Goal: Task Accomplishment & Management: Complete application form

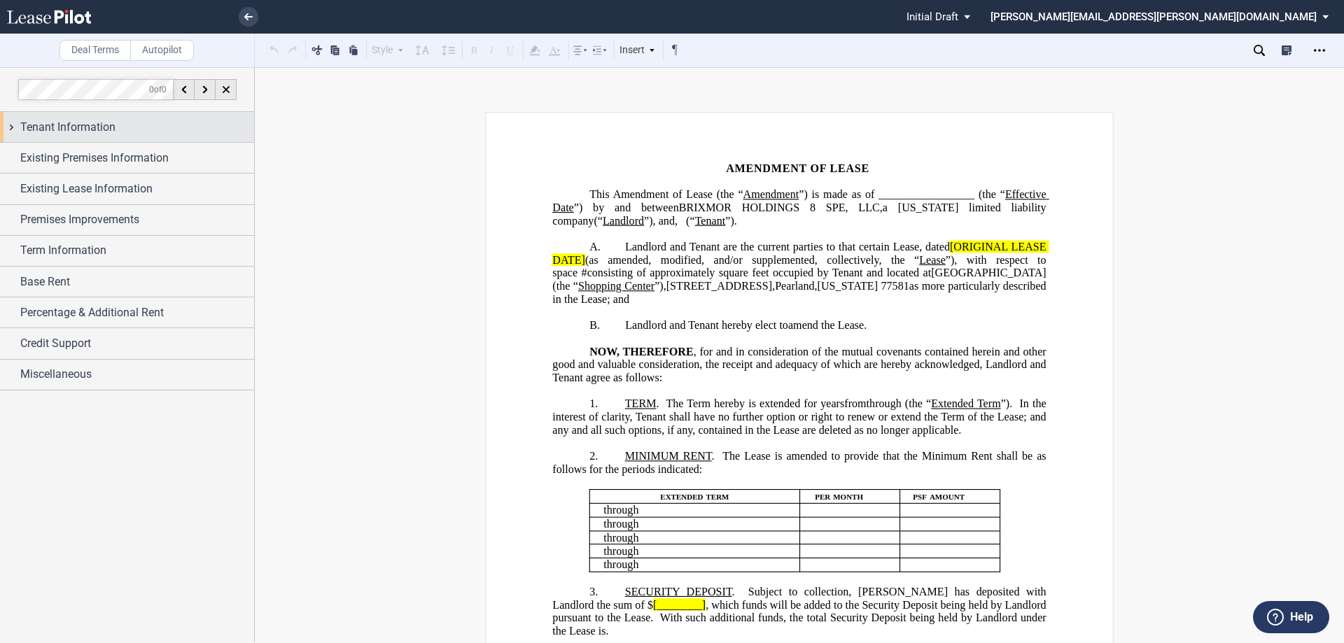
click at [8, 125] on div "Tenant Information" at bounding box center [127, 127] width 254 height 30
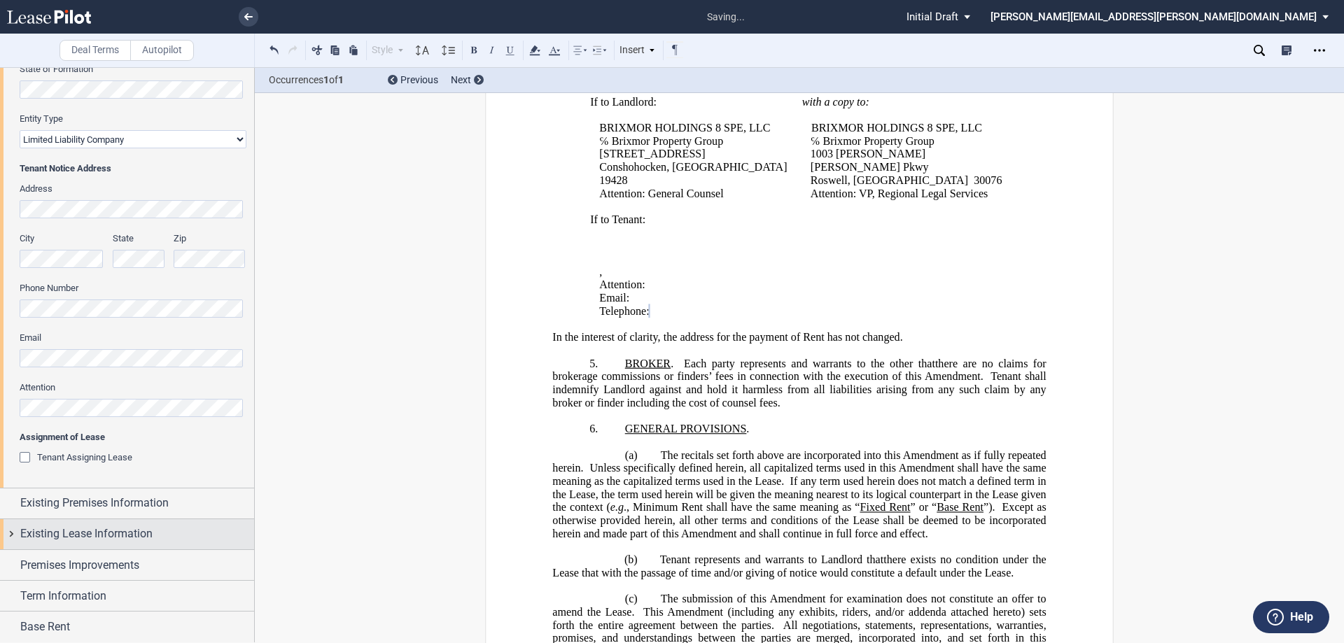
scroll to position [280, 0]
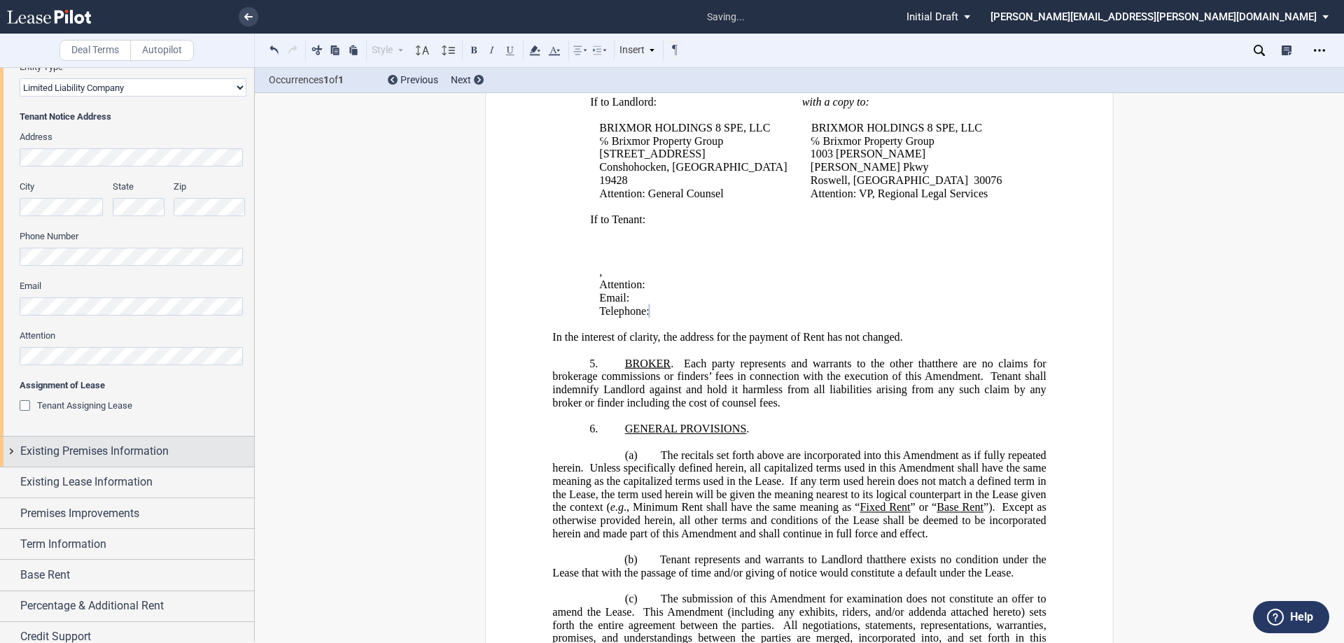
drag, startPoint x: 11, startPoint y: 447, endPoint x: 154, endPoint y: 440, distance: 143.0
click at [11, 447] on div "Existing Premises Information" at bounding box center [127, 452] width 254 height 30
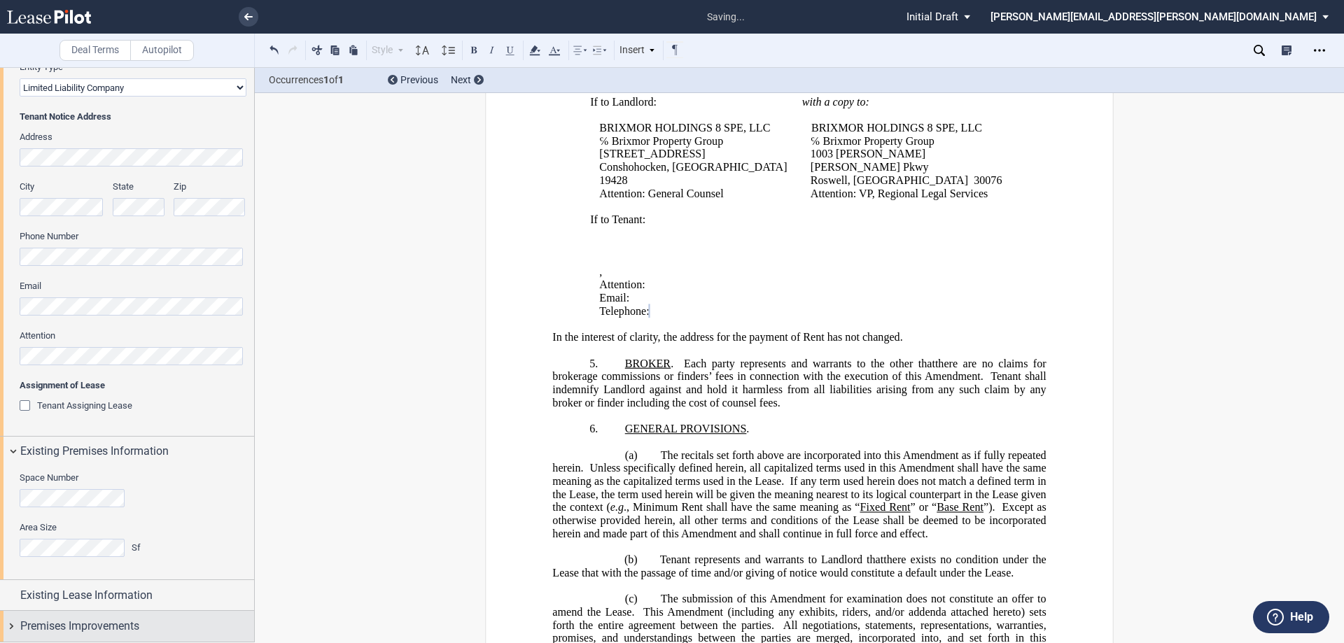
scroll to position [435, 0]
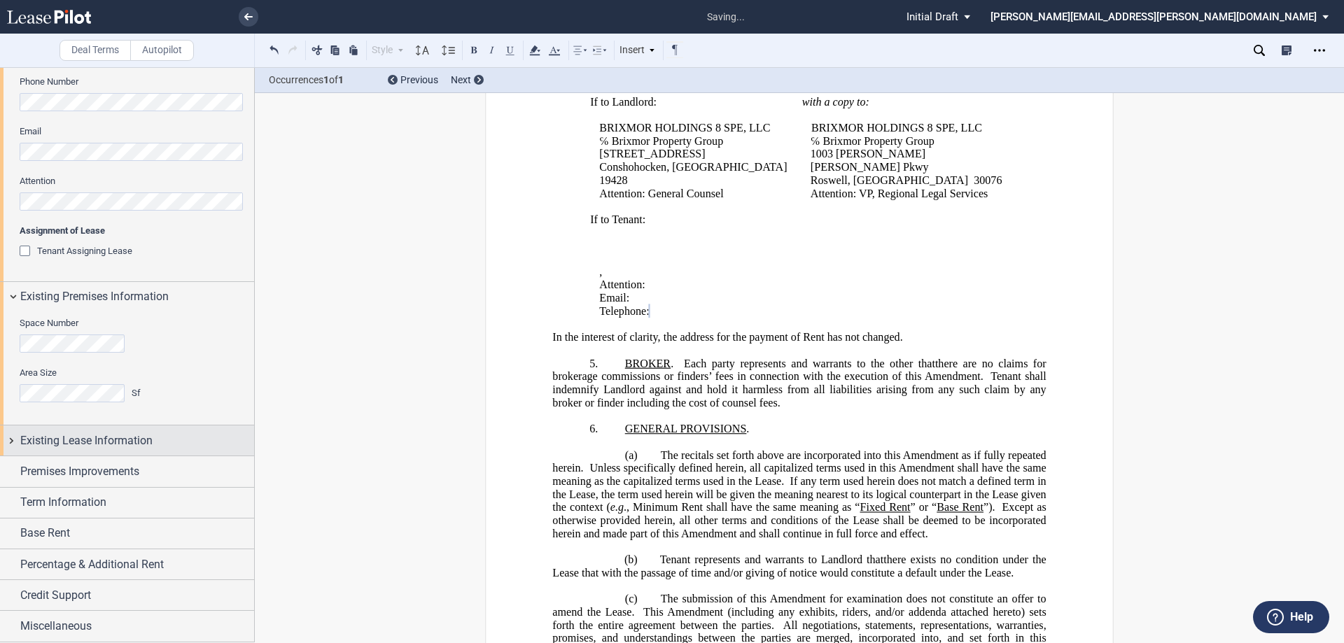
click at [9, 440] on div "Existing Lease Information" at bounding box center [127, 441] width 254 height 30
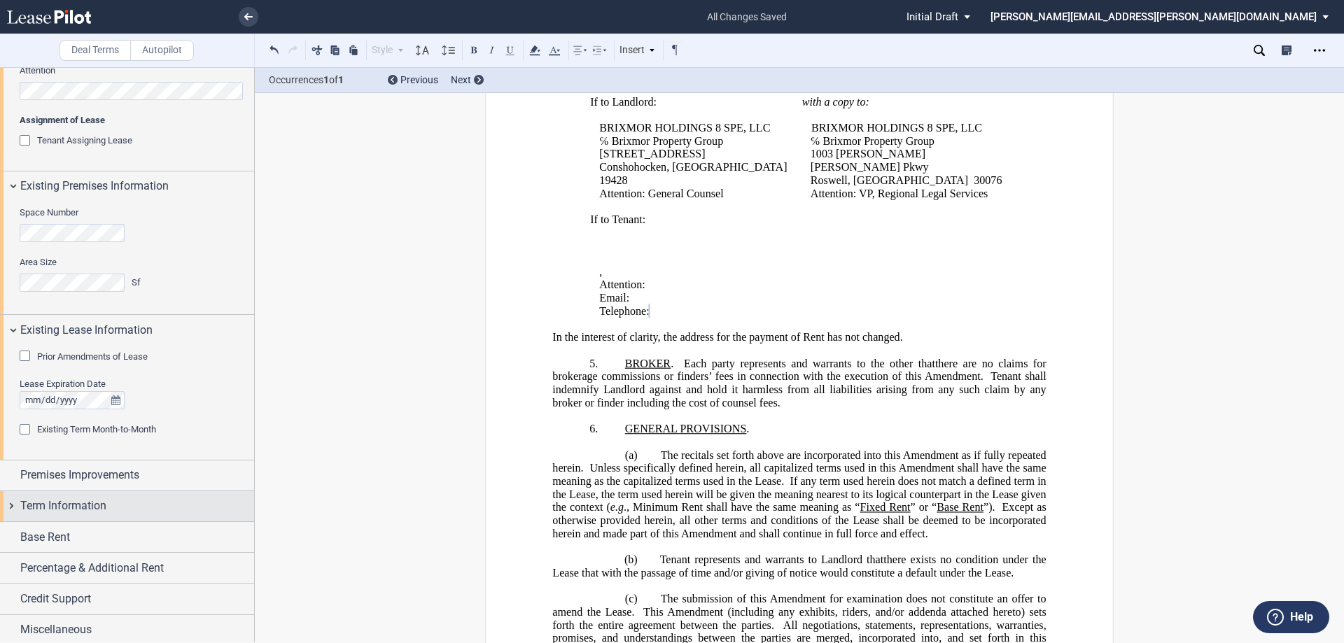
scroll to position [549, 0]
click at [11, 470] on div "Premises Improvements" at bounding box center [127, 472] width 254 height 30
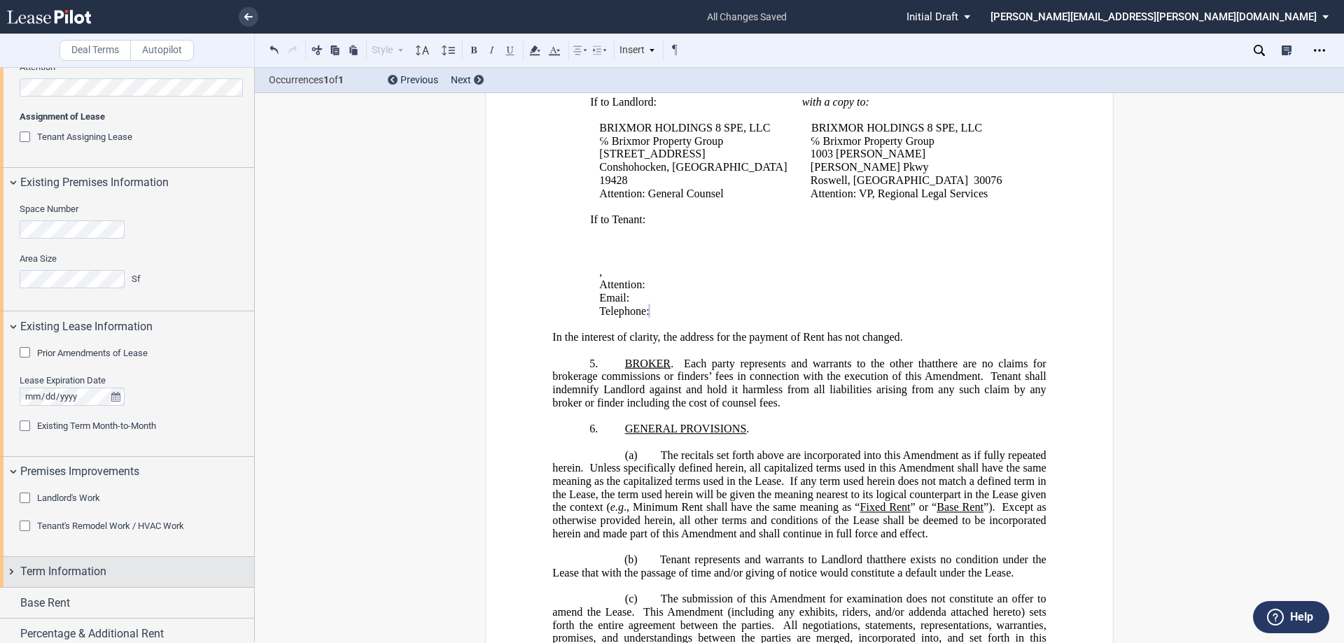
click at [8, 572] on div "Term Information" at bounding box center [127, 572] width 254 height 30
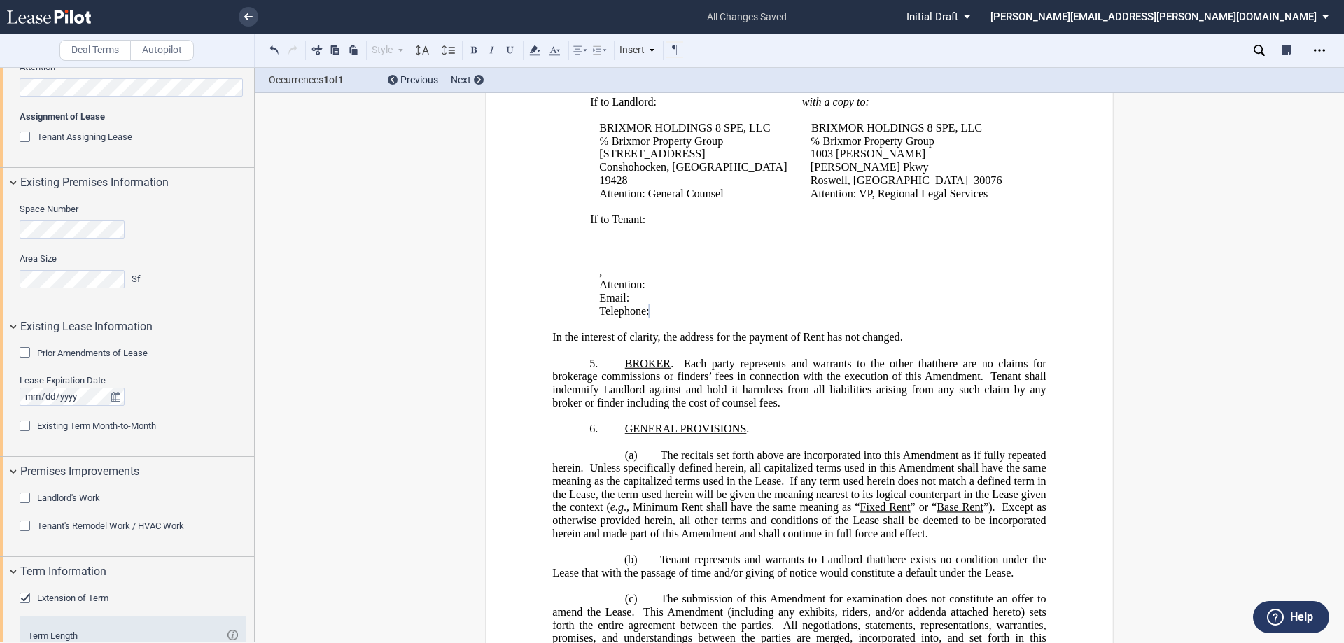
scroll to position [821, 0]
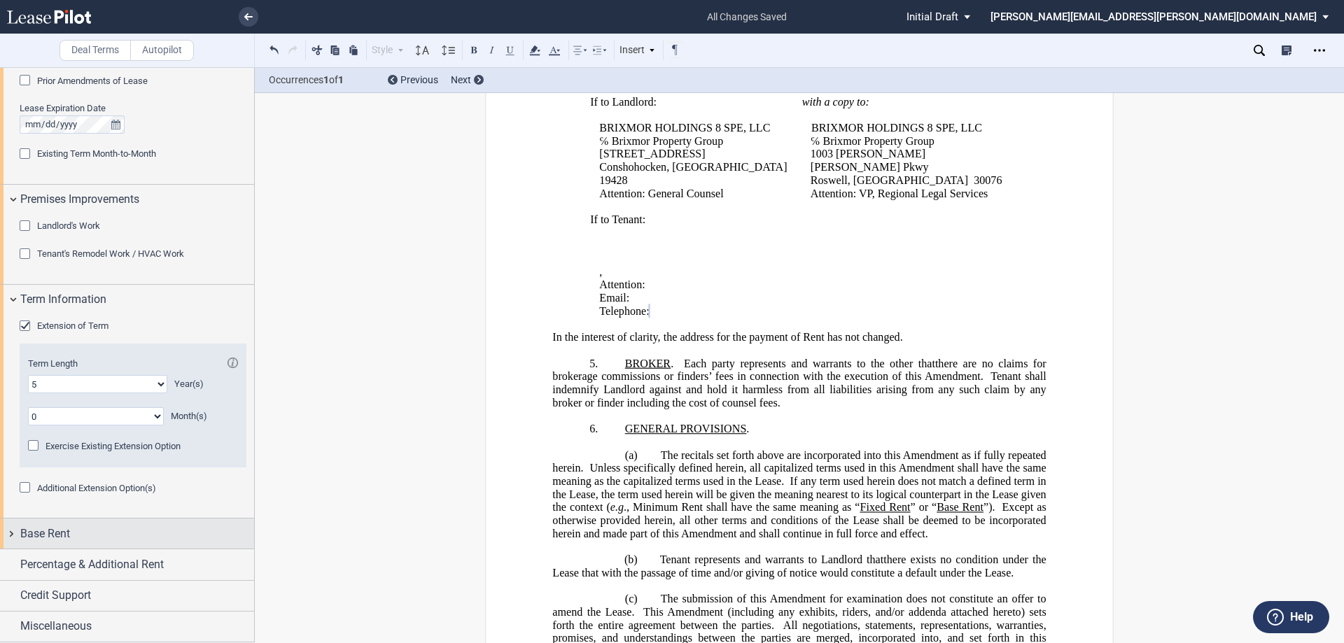
click at [10, 531] on div "Base Rent" at bounding box center [127, 534] width 254 height 30
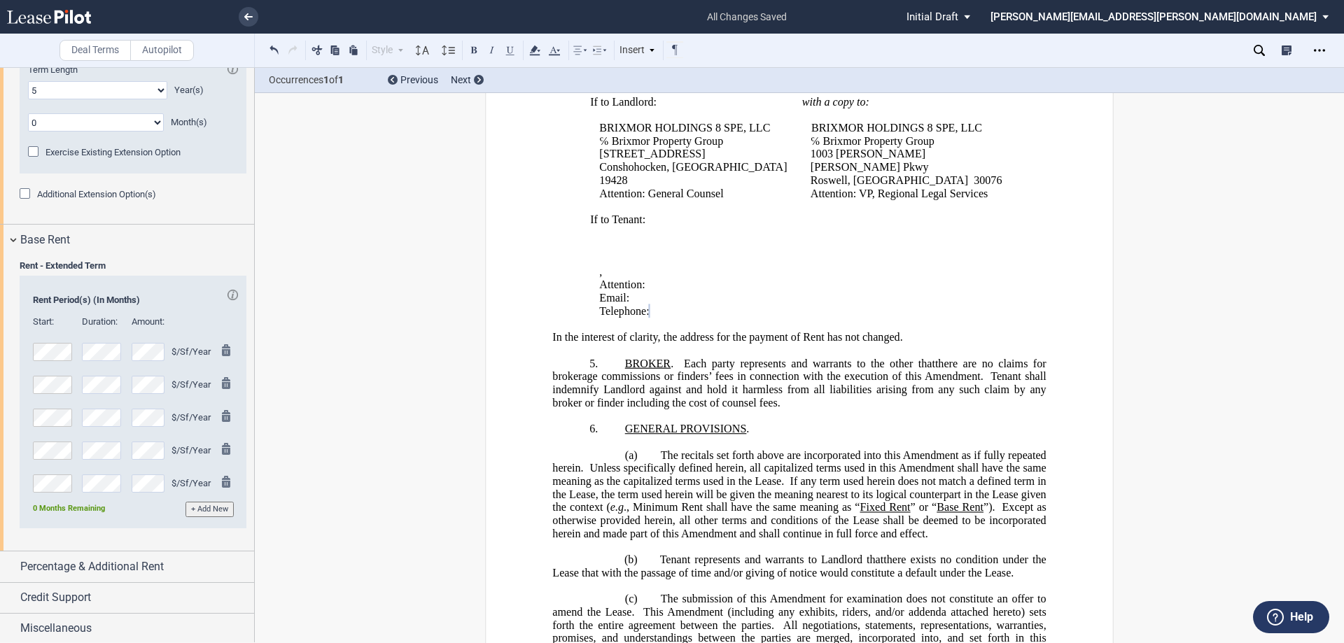
scroll to position [1117, 0]
click at [13, 564] on div "Percentage & Additional Rent" at bounding box center [127, 565] width 254 height 30
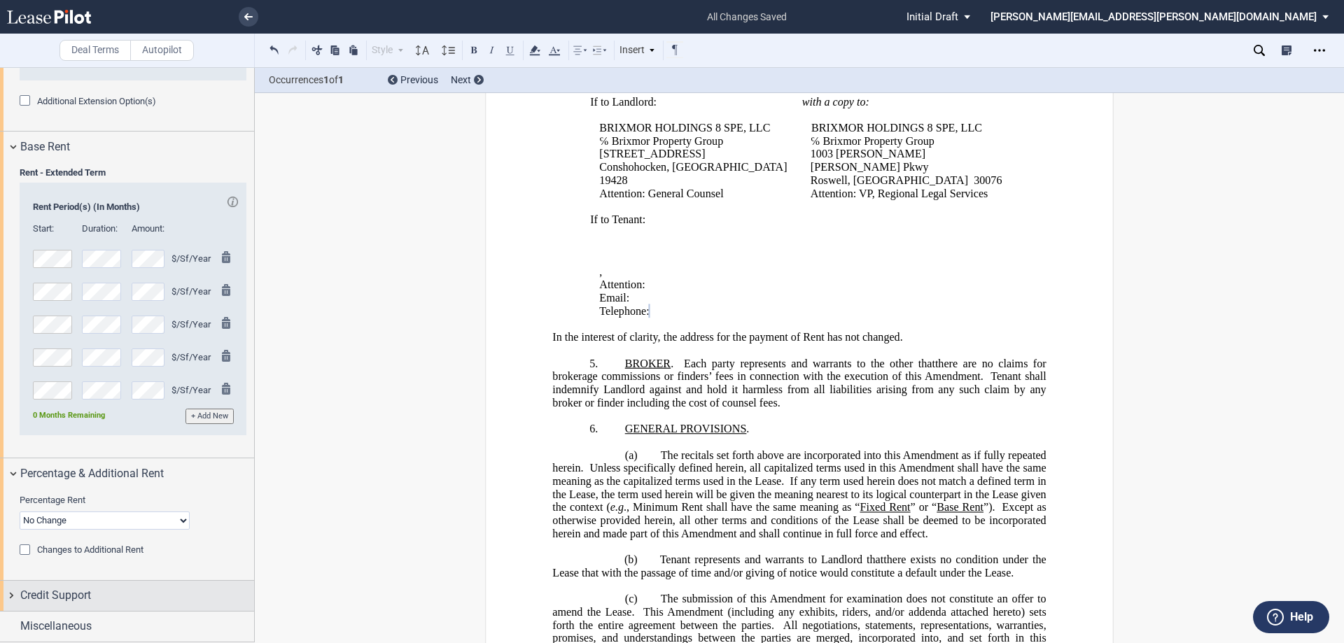
click at [10, 595] on div "Credit Support" at bounding box center [127, 596] width 254 height 30
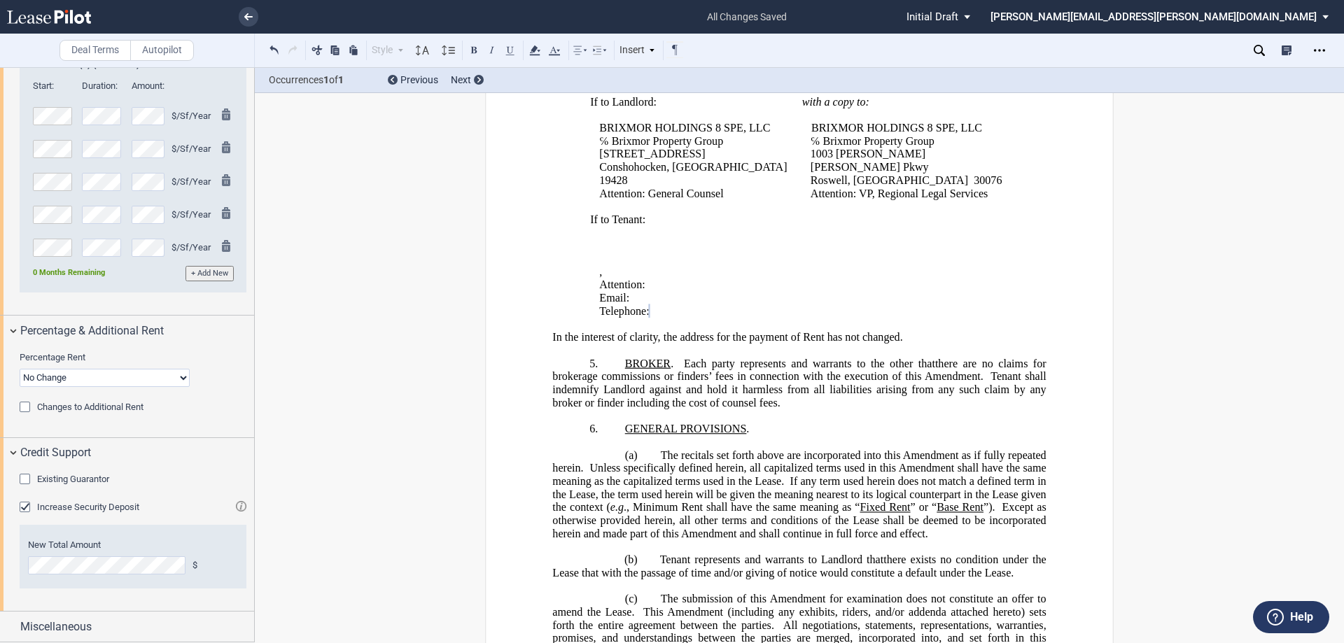
drag, startPoint x: 27, startPoint y: 480, endPoint x: 85, endPoint y: 494, distance: 59.9
click at [28, 480] on div "Existing Guarantor" at bounding box center [27, 481] width 14 height 14
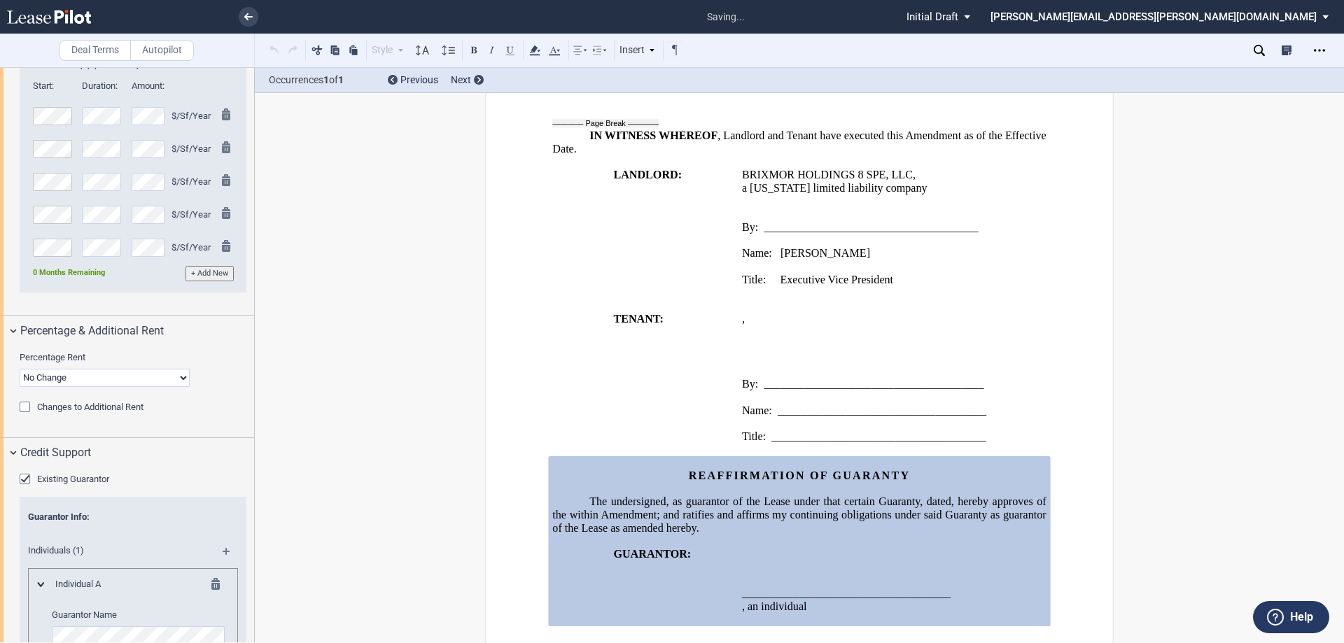
scroll to position [1460, 0]
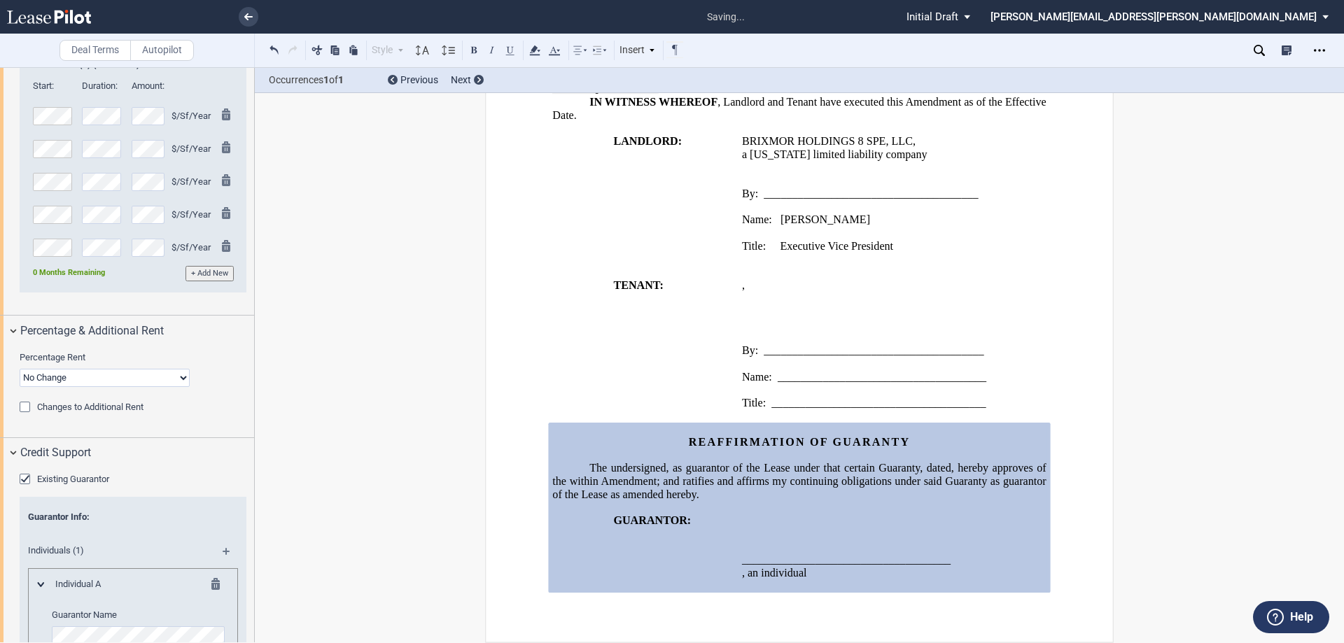
click at [758, 490] on p "The undersigned, as guarantor of the Lease under that certain Guaranty, dated ﻿…" at bounding box center [799, 481] width 494 height 39
drag, startPoint x: 1102, startPoint y: 424, endPoint x: 1084, endPoint y: 416, distance: 19.8
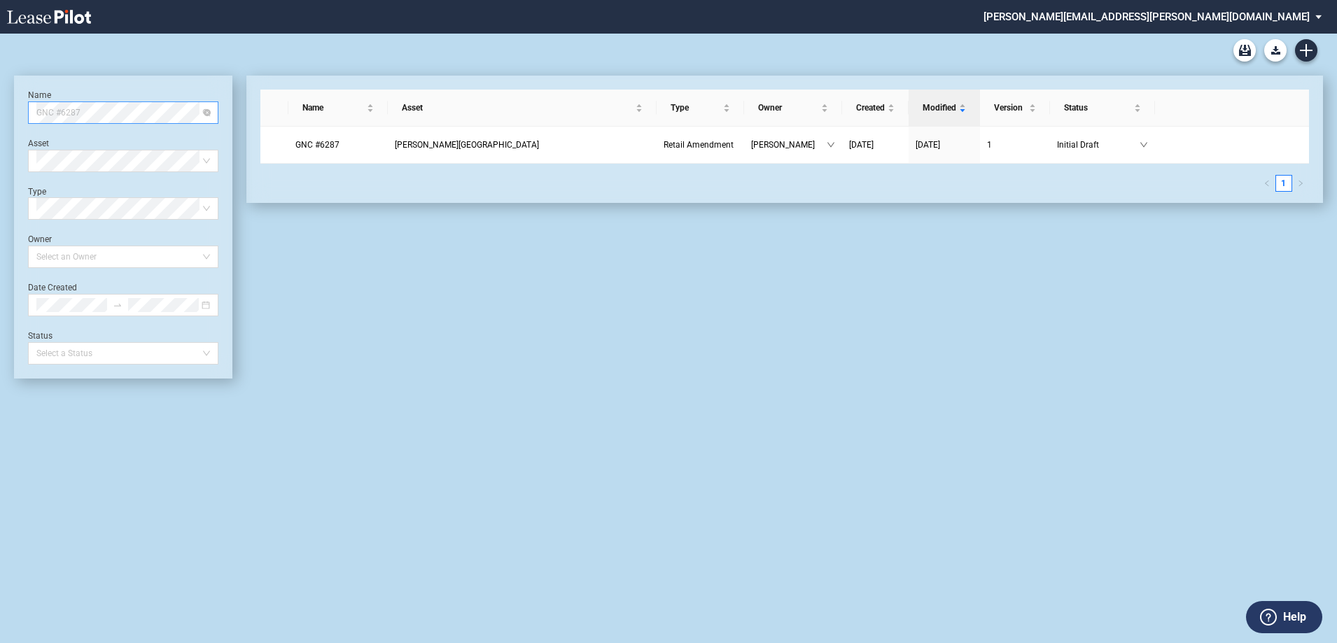
click at [85, 115] on span "GNC #6287" at bounding box center [123, 112] width 174 height 21
click at [74, 139] on div "[PERSON_NAME] N' [PERSON_NAME]" at bounding box center [123, 141] width 168 height 14
click at [317, 141] on span "[PERSON_NAME] N' [PERSON_NAME]" at bounding box center [364, 145] width 139 height 10
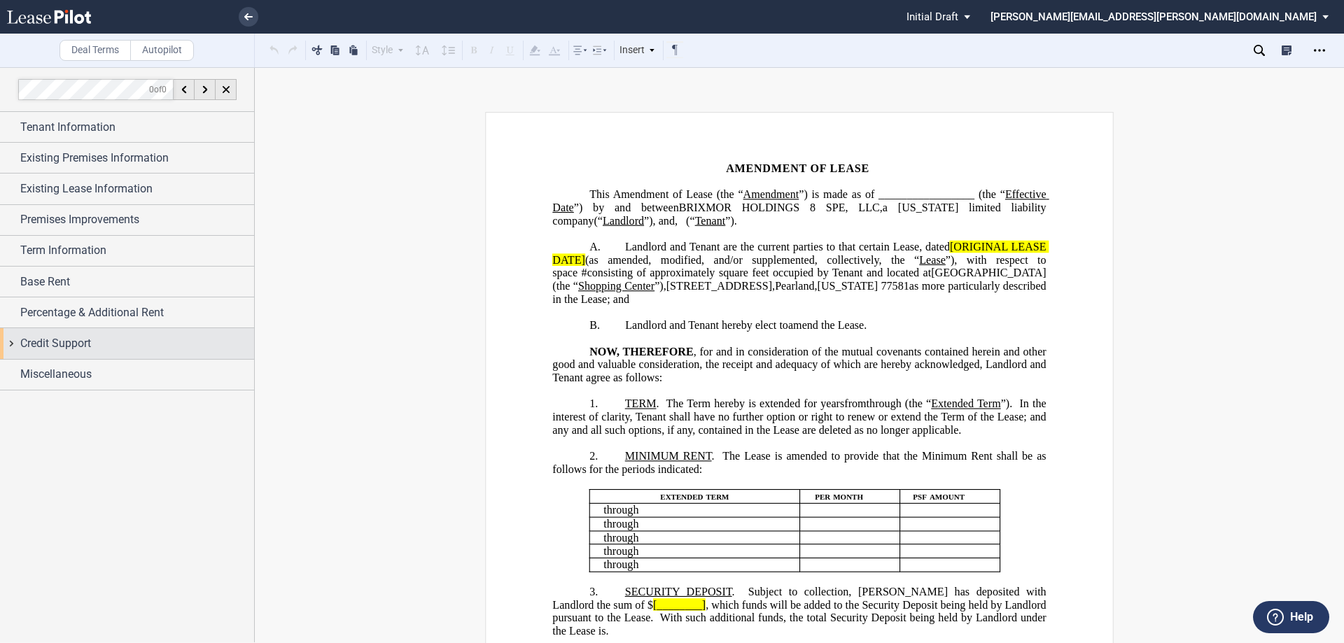
click at [11, 342] on div "Credit Support" at bounding box center [127, 343] width 254 height 30
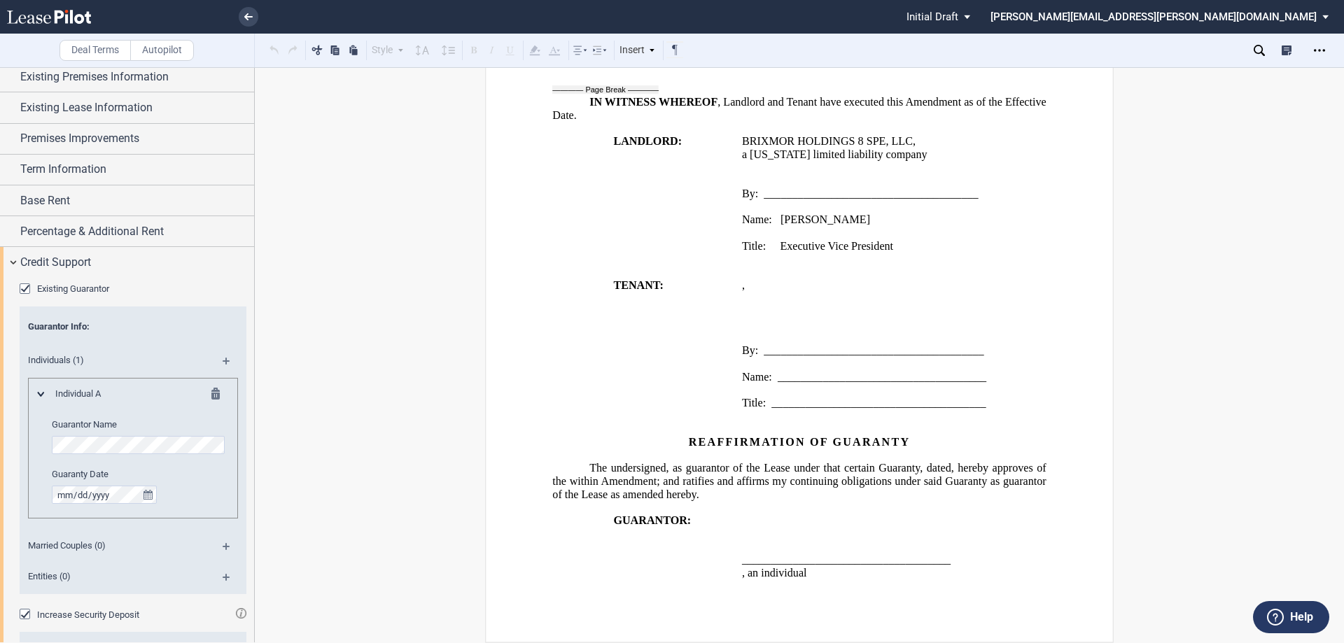
scroll to position [188, 0]
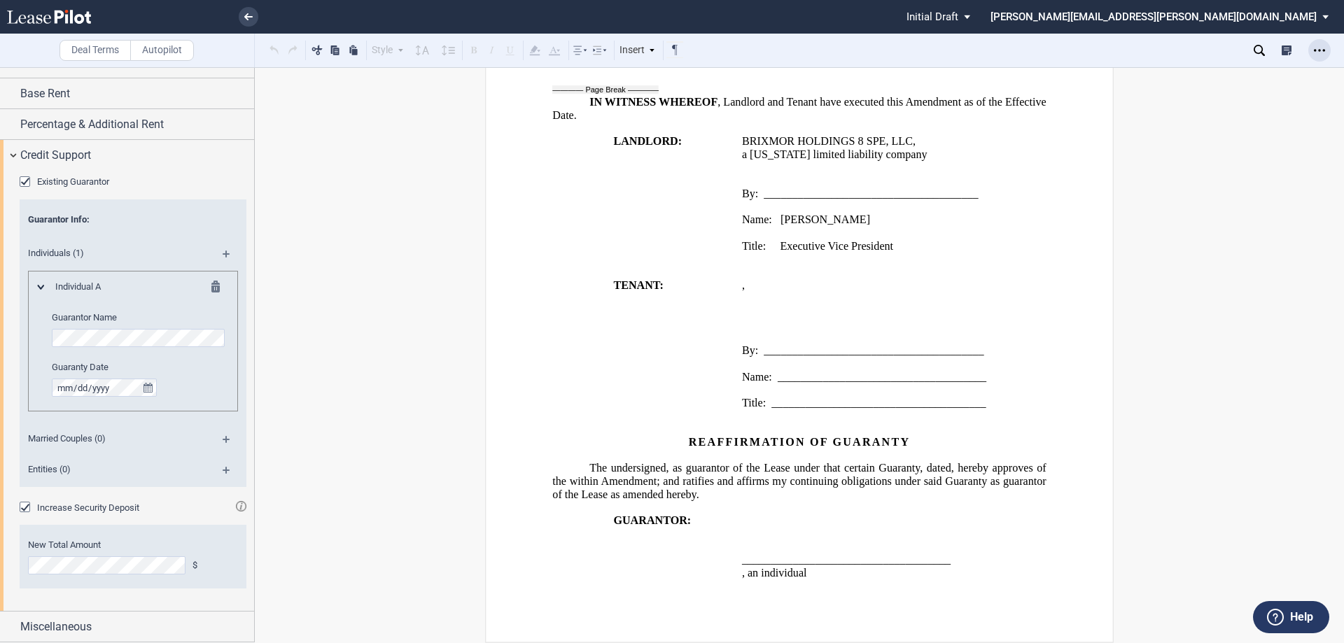
click at [1320, 46] on icon "Open Lease options menu" at bounding box center [1319, 50] width 11 height 11
click at [1184, 74] on div "Download" at bounding box center [1238, 75] width 171 height 12
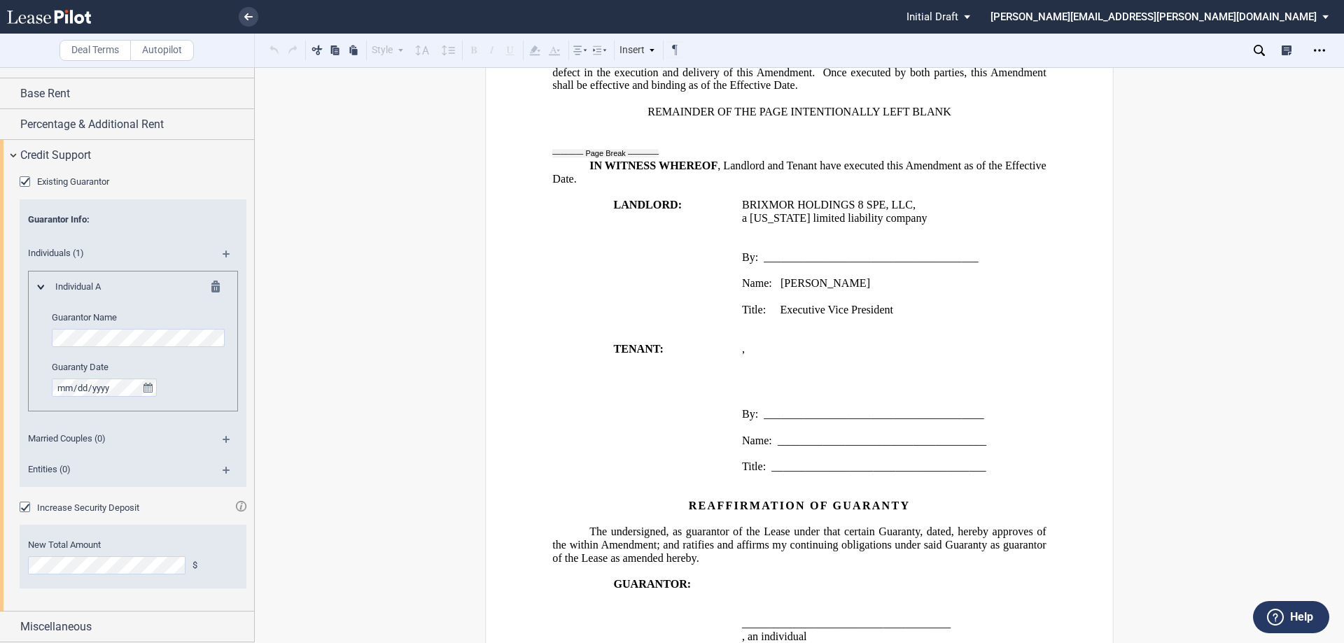
scroll to position [1460, 0]
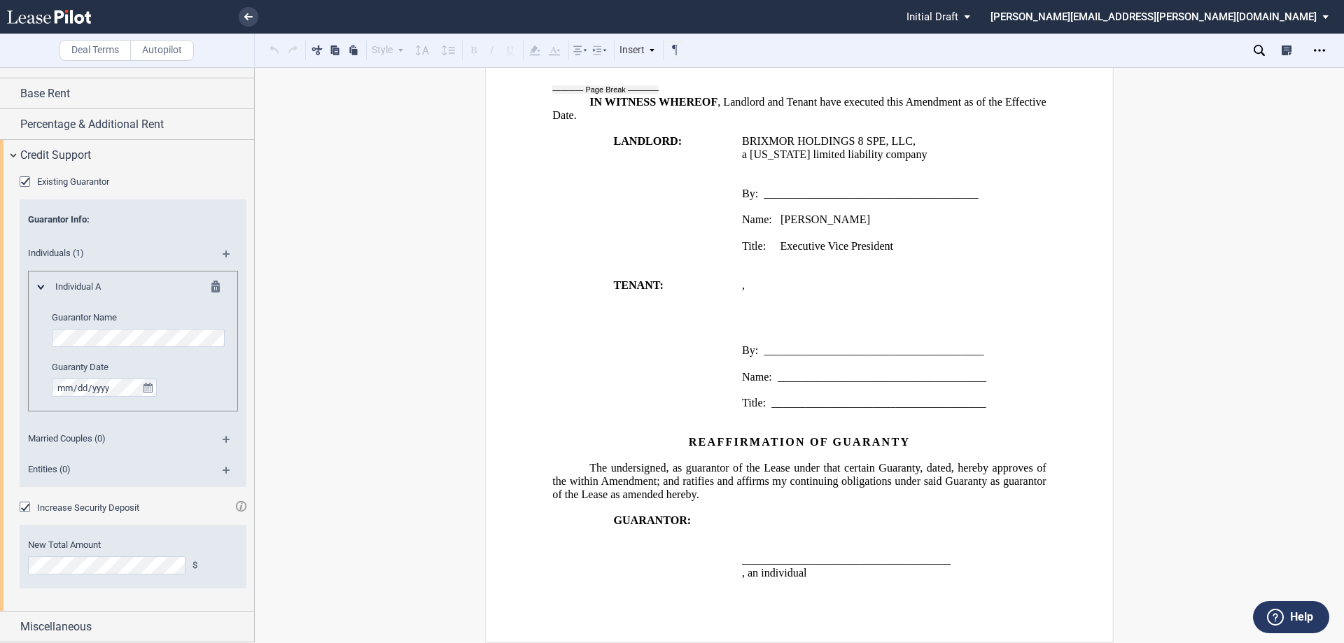
click at [27, 182] on div "Existing Guarantor" at bounding box center [27, 183] width 14 height 14
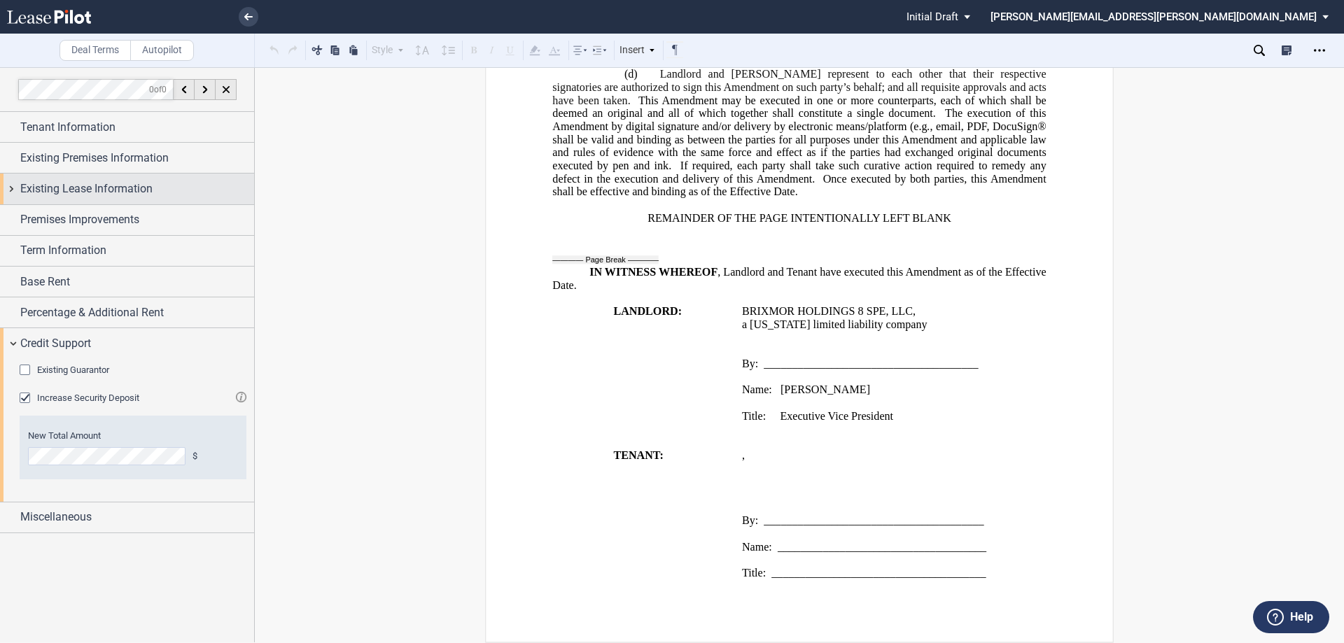
scroll to position [0, 0]
drag, startPoint x: 816, startPoint y: 204, endPoint x: 835, endPoint y: 176, distance: 33.8
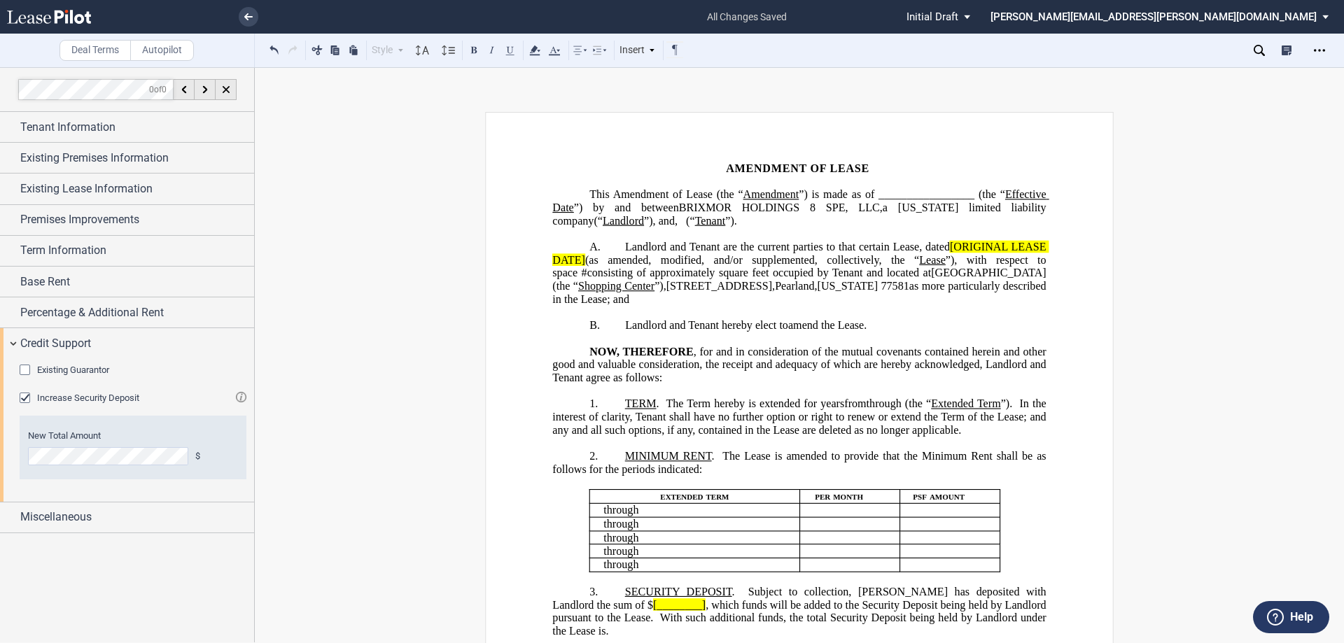
click at [23, 370] on div "Existing Guarantor" at bounding box center [27, 372] width 14 height 14
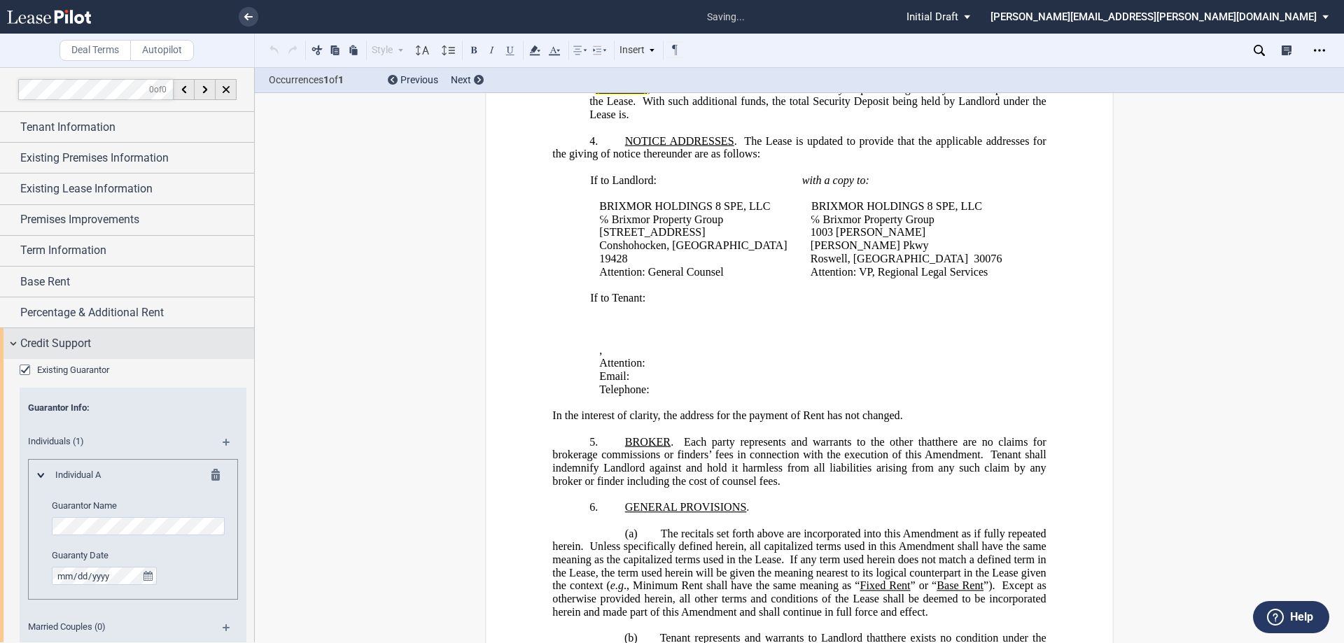
scroll to position [1460, 0]
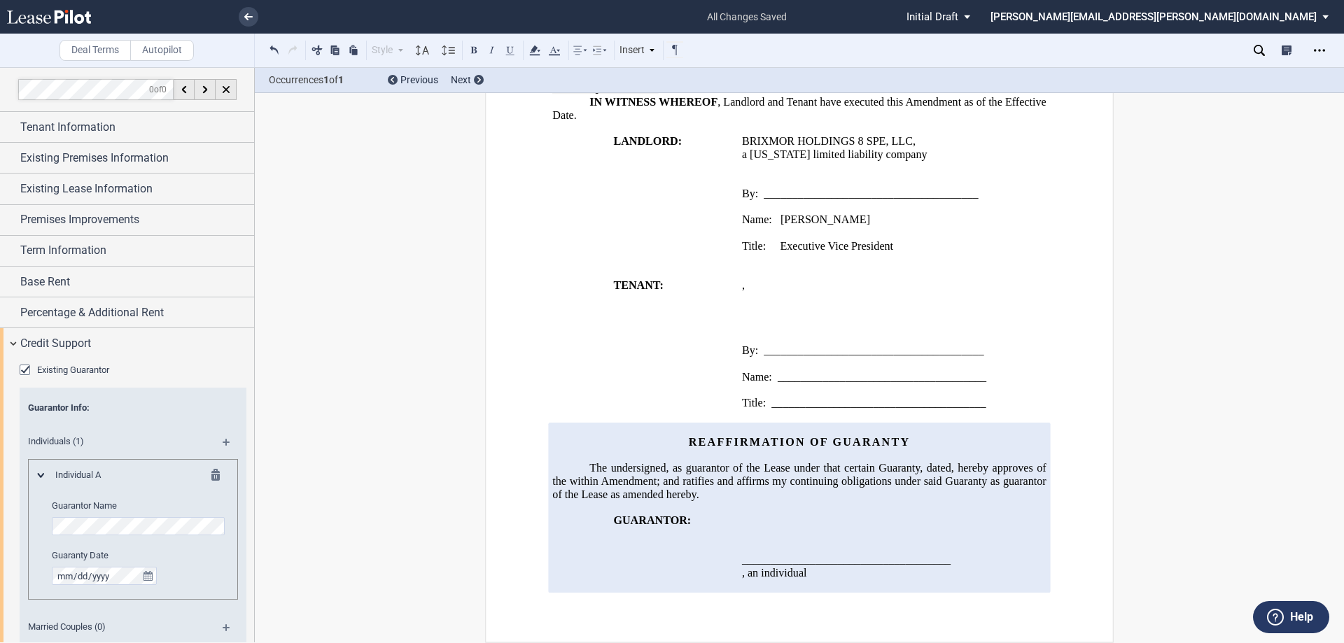
click at [22, 370] on div "Existing Guarantor" at bounding box center [27, 372] width 14 height 14
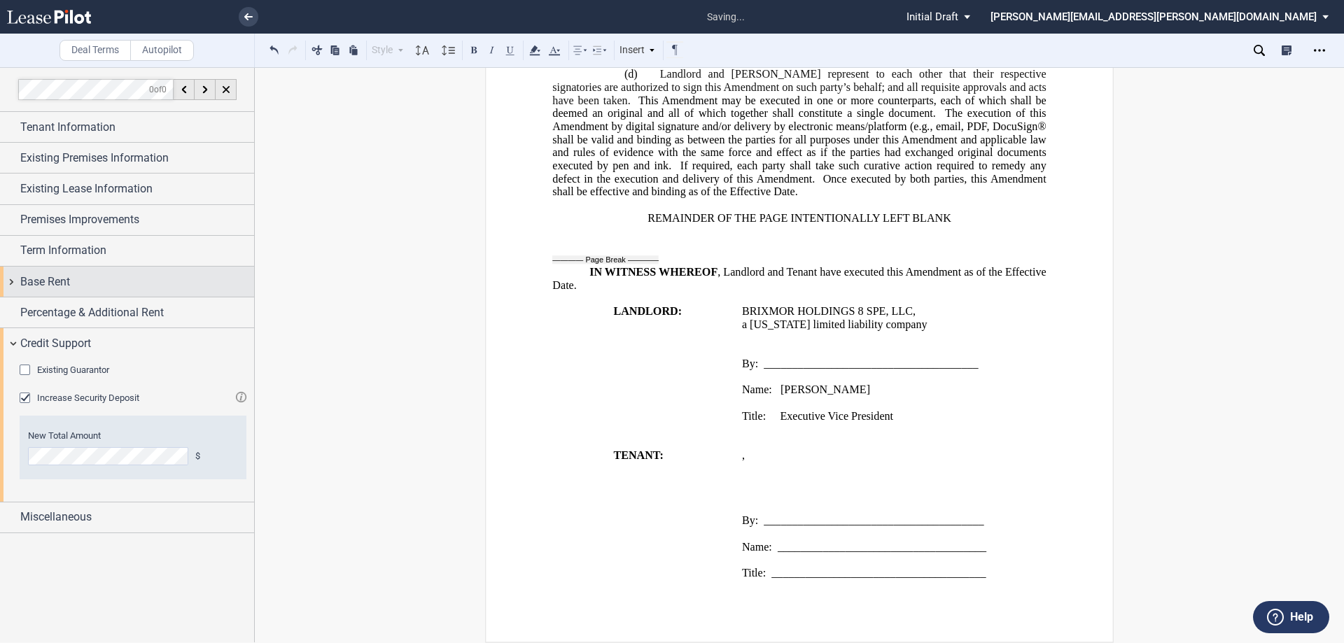
drag, startPoint x: 25, startPoint y: 400, endPoint x: 242, endPoint y: 286, distance: 244.6
click at [26, 400] on div "Increase Security Deposit" at bounding box center [27, 400] width 14 height 14
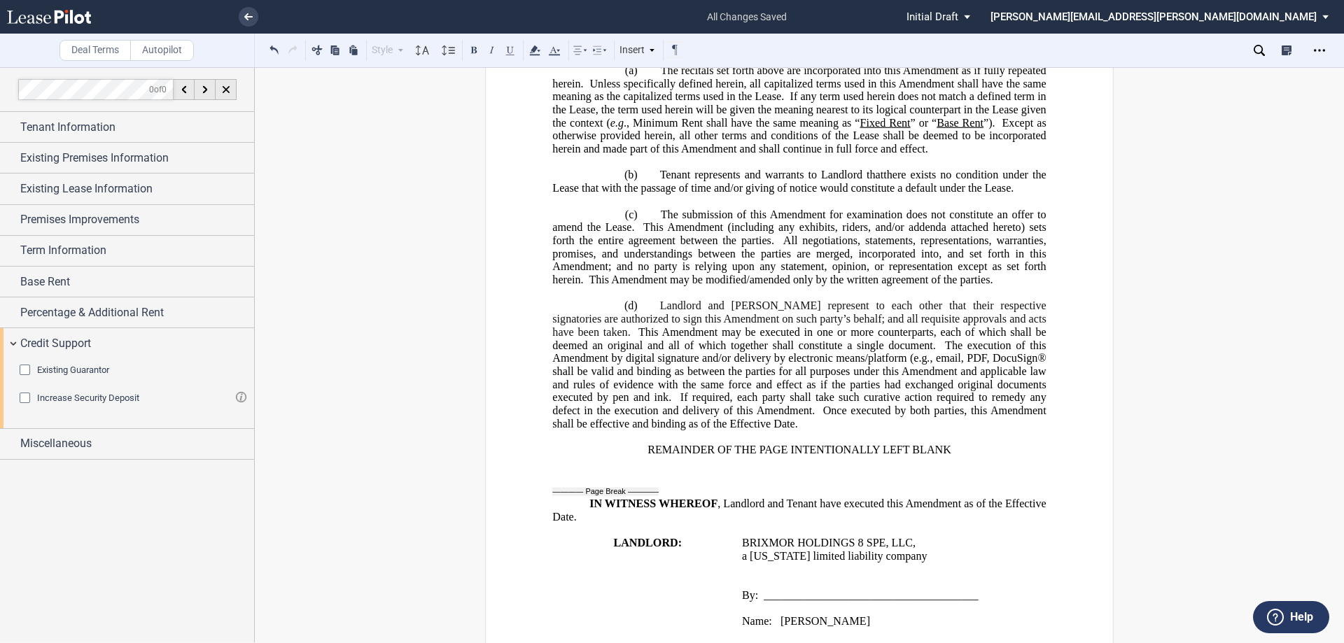
scroll to position [1146, 0]
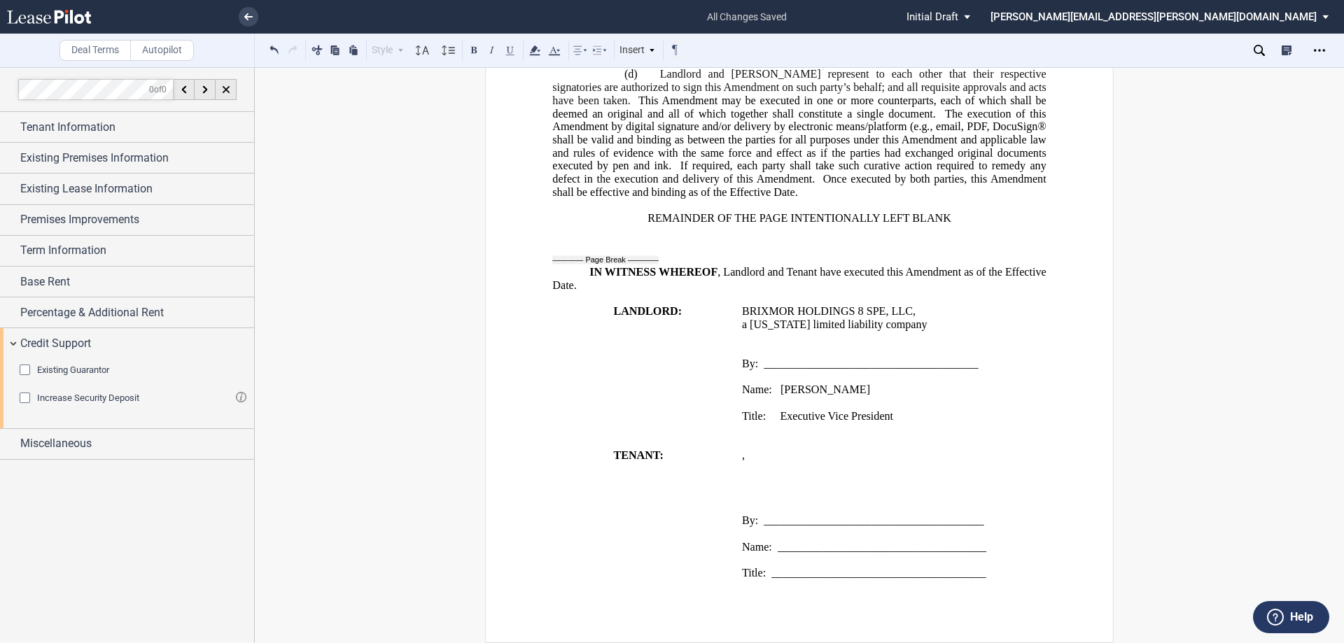
click at [21, 367] on div "Existing Guarantor" at bounding box center [27, 372] width 14 height 14
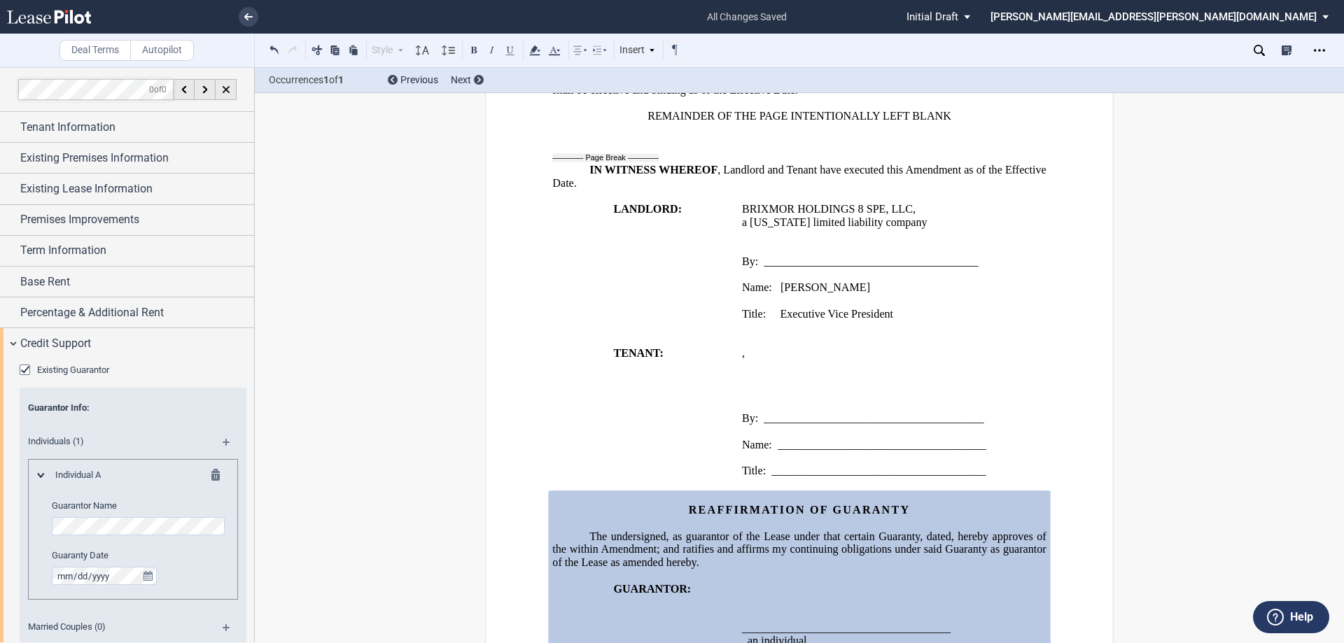
scroll to position [1316, 0]
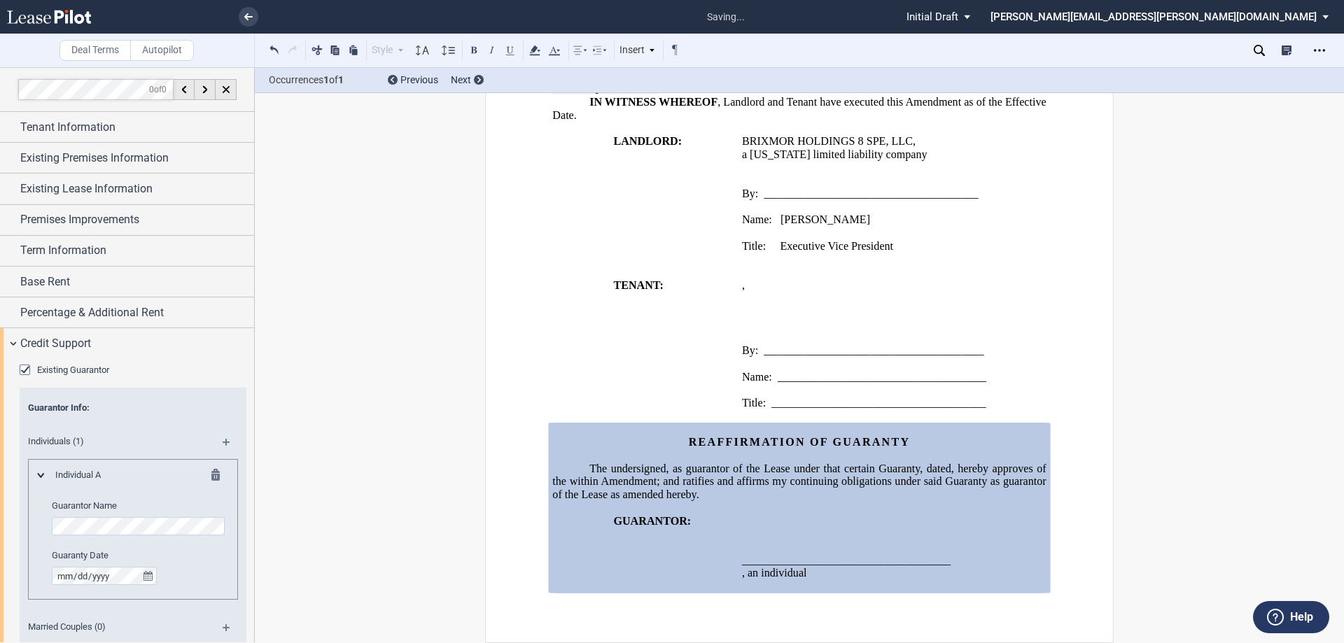
click at [781, 223] on span "[PERSON_NAME]" at bounding box center [826, 220] width 90 height 13
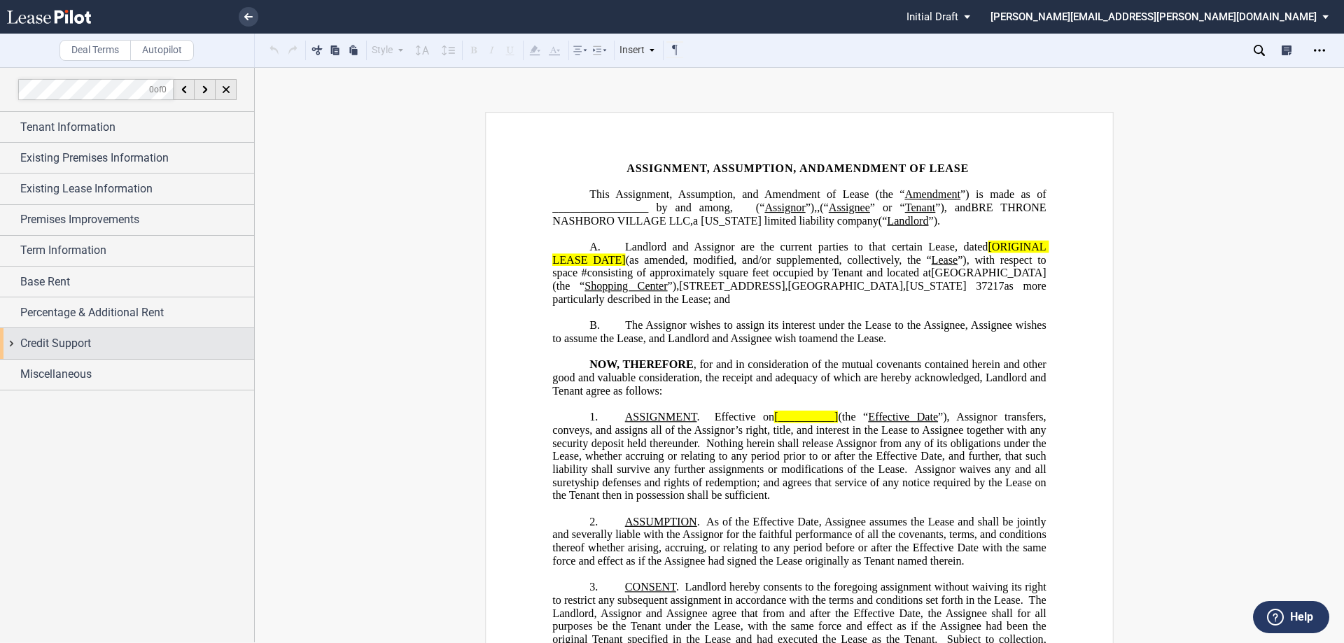
click at [13, 342] on div "Credit Support" at bounding box center [127, 343] width 254 height 30
click at [23, 371] on div "Existing Guarantor" at bounding box center [27, 372] width 14 height 14
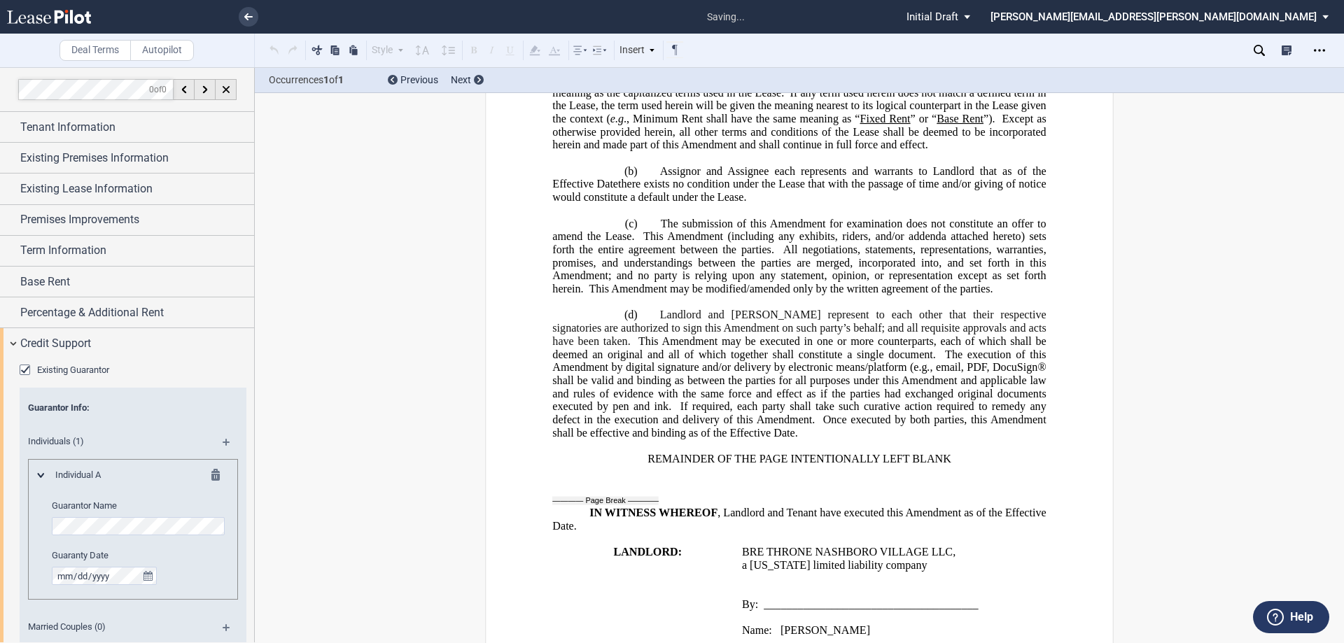
scroll to position [1586, 0]
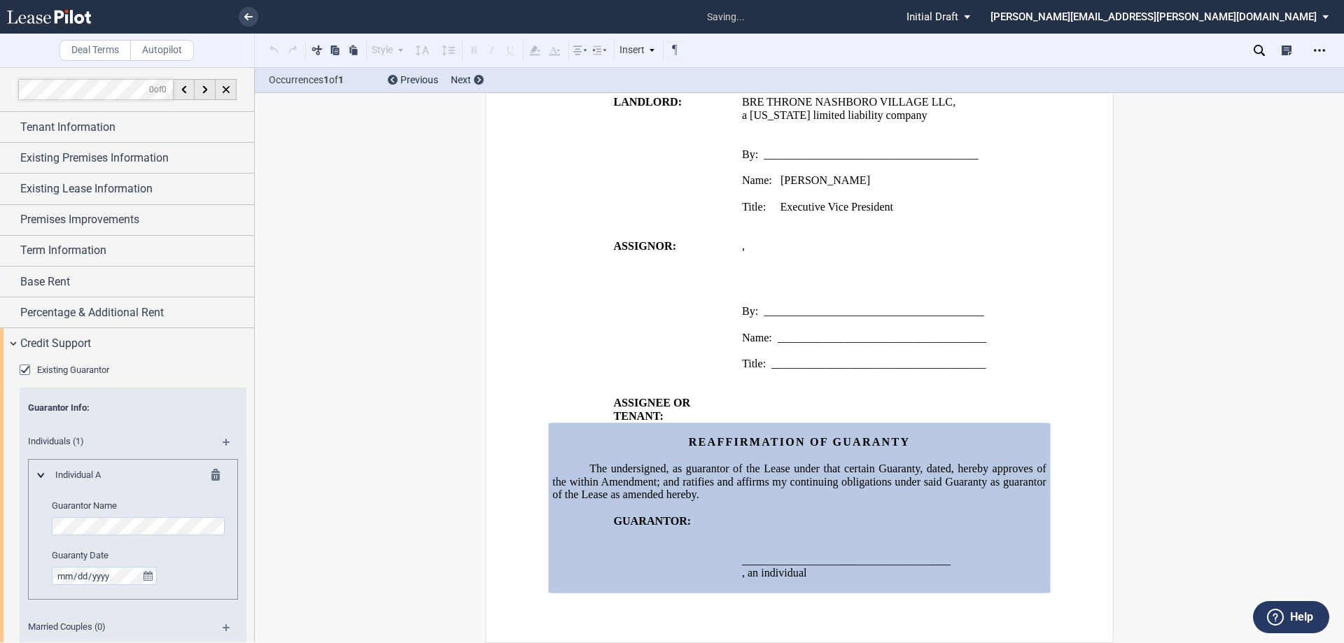
click at [23, 371] on div "Existing Guarantor" at bounding box center [27, 372] width 14 height 14
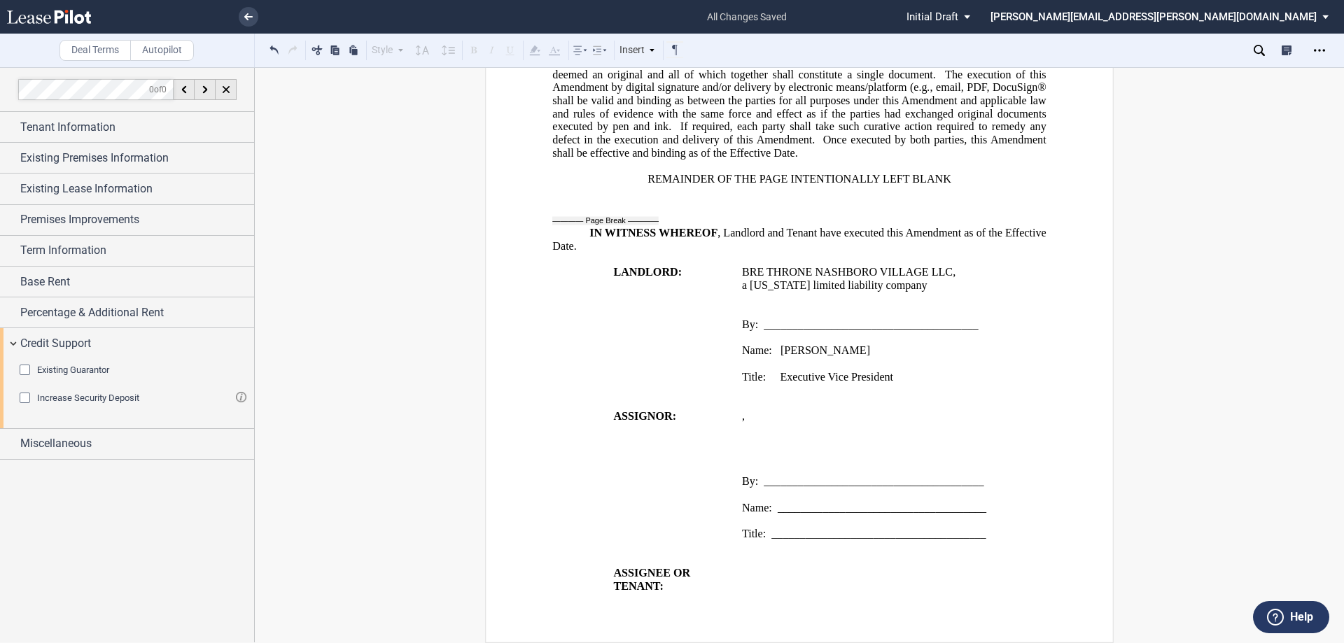
click at [60, 15] on icon at bounding box center [49, 17] width 84 height 14
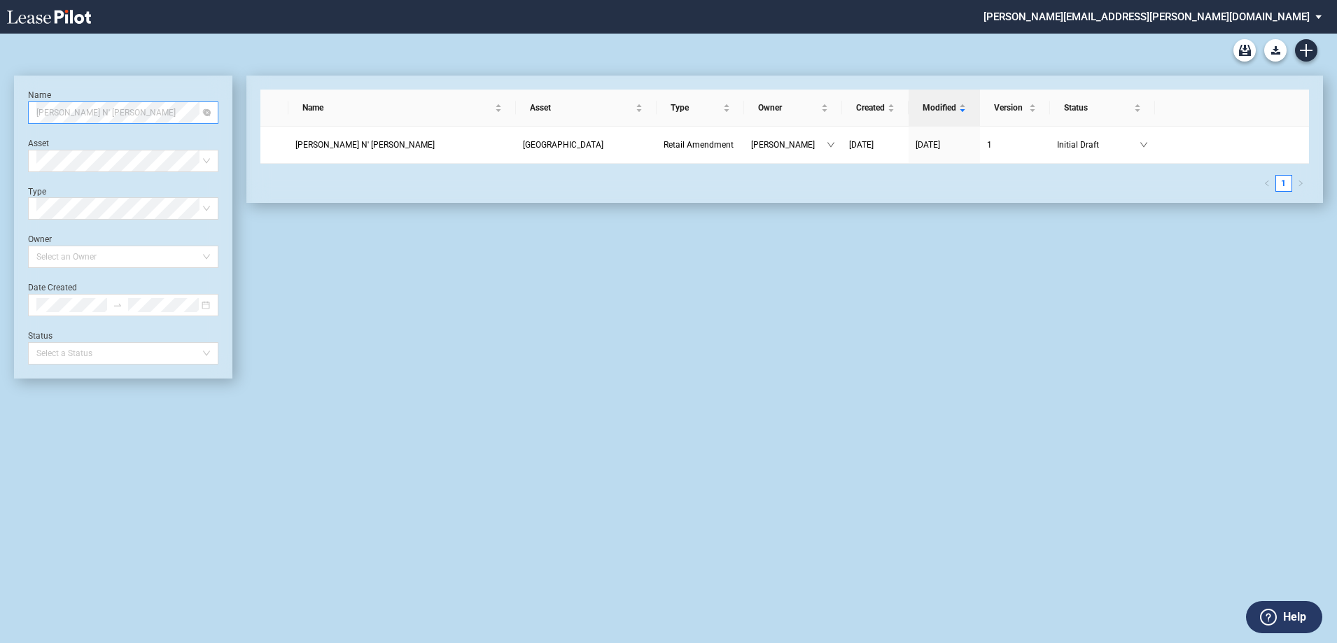
click at [99, 116] on span "[PERSON_NAME] N' [PERSON_NAME]" at bounding box center [123, 112] width 174 height 21
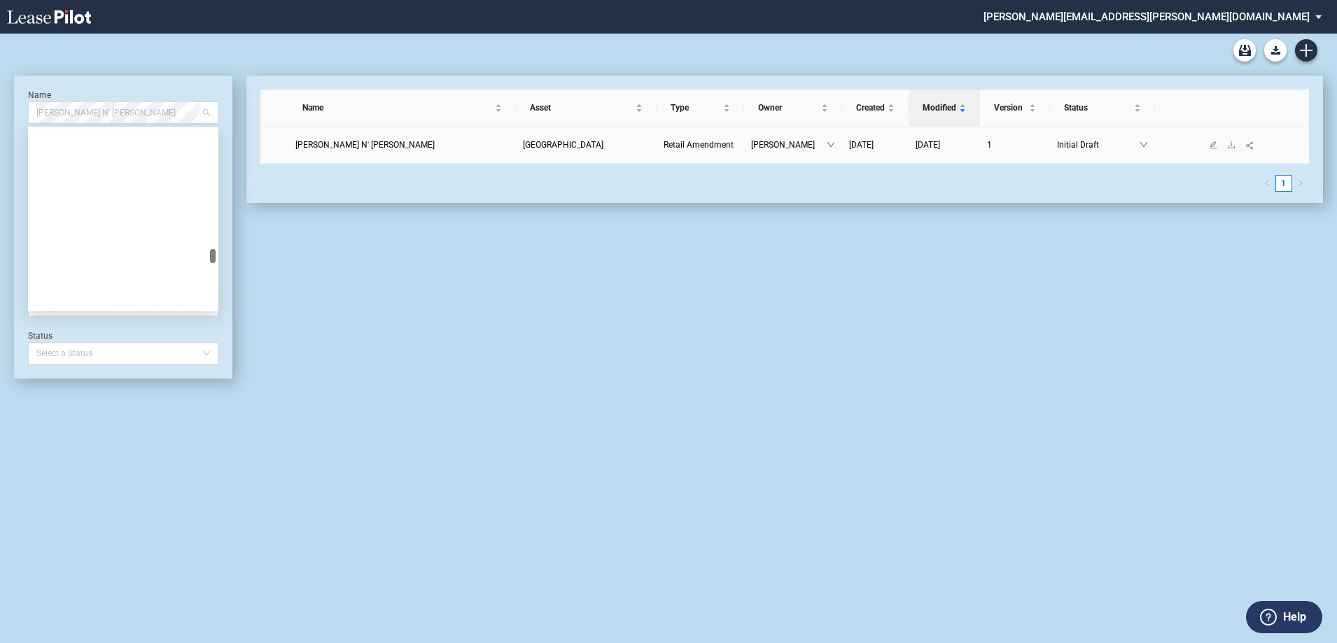
scroll to position [49446, 0]
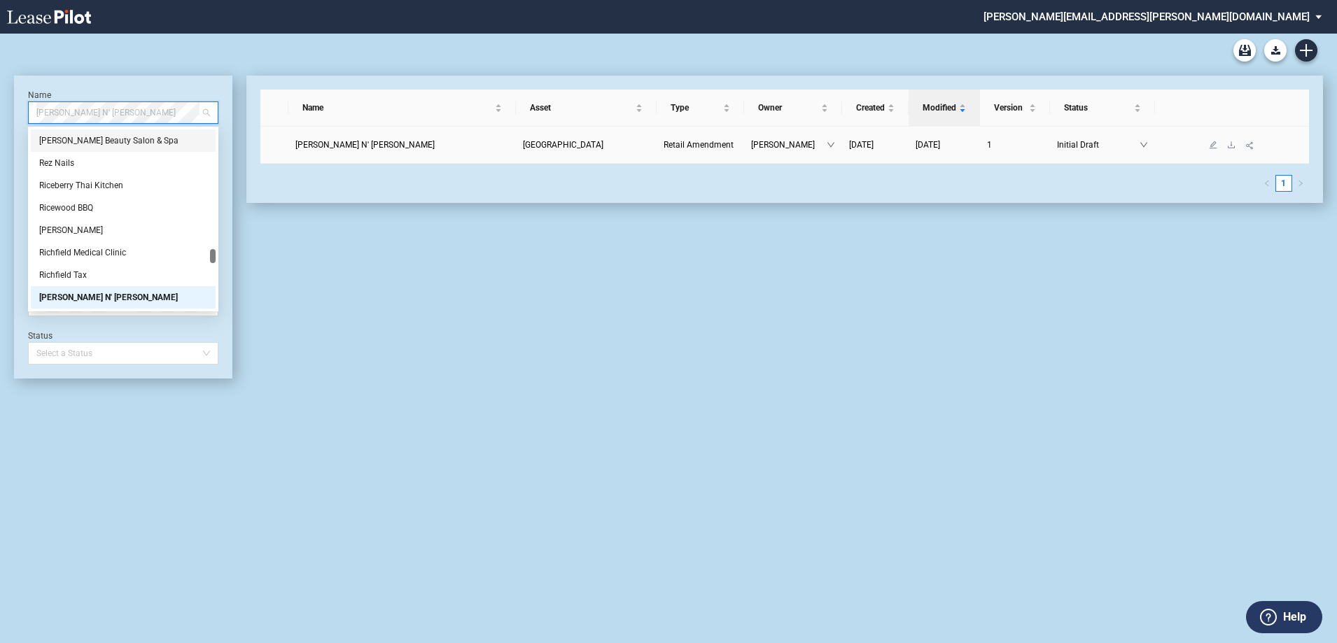
click at [319, 144] on span "[PERSON_NAME] N' [PERSON_NAME]" at bounding box center [364, 145] width 139 height 10
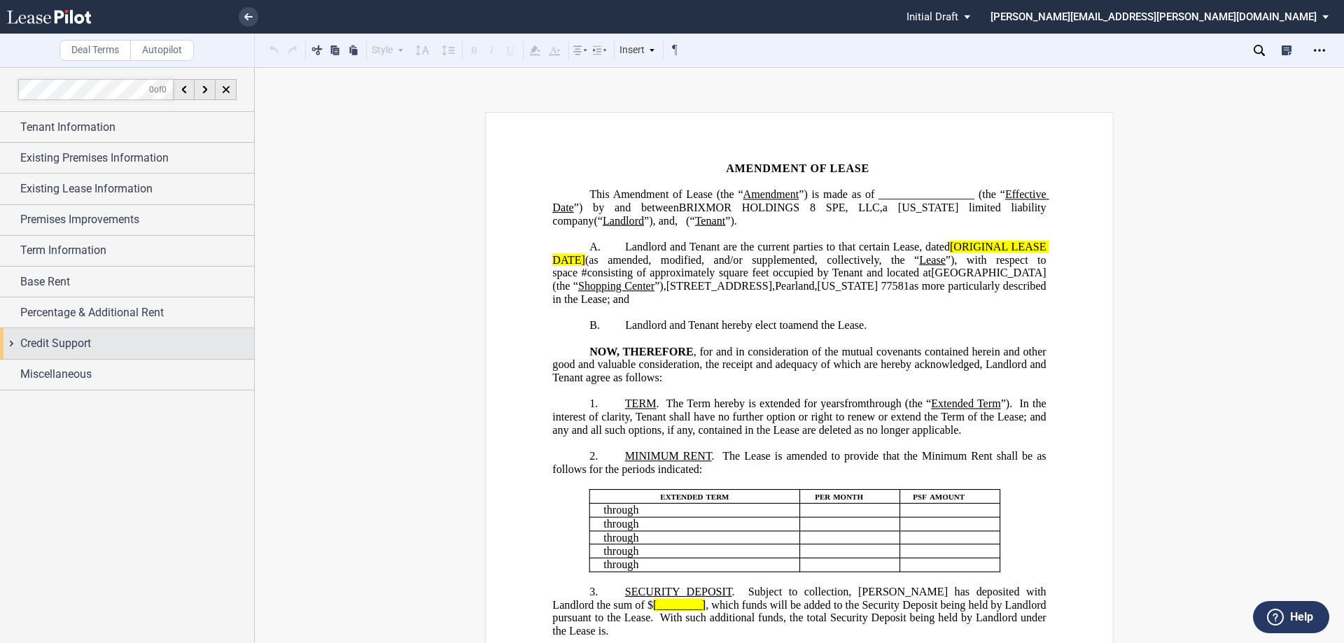
click at [12, 342] on div "Credit Support" at bounding box center [127, 343] width 254 height 30
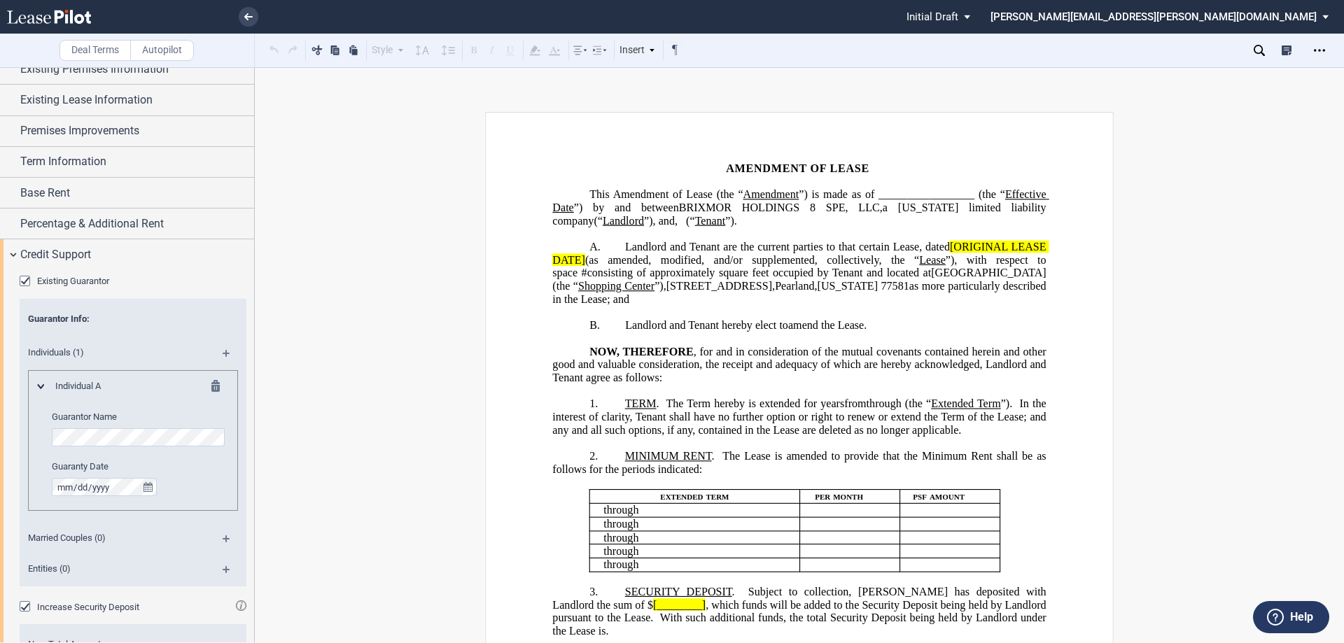
scroll to position [188, 0]
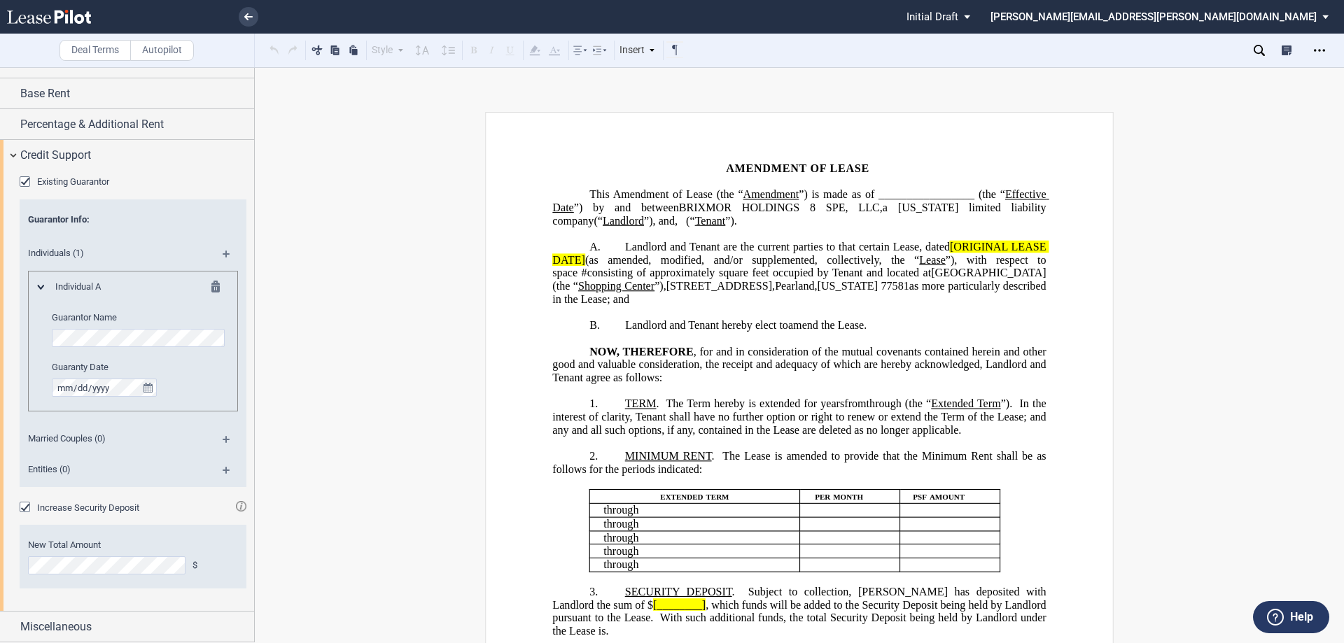
click at [27, 178] on div "Existing Guarantor" at bounding box center [27, 183] width 14 height 14
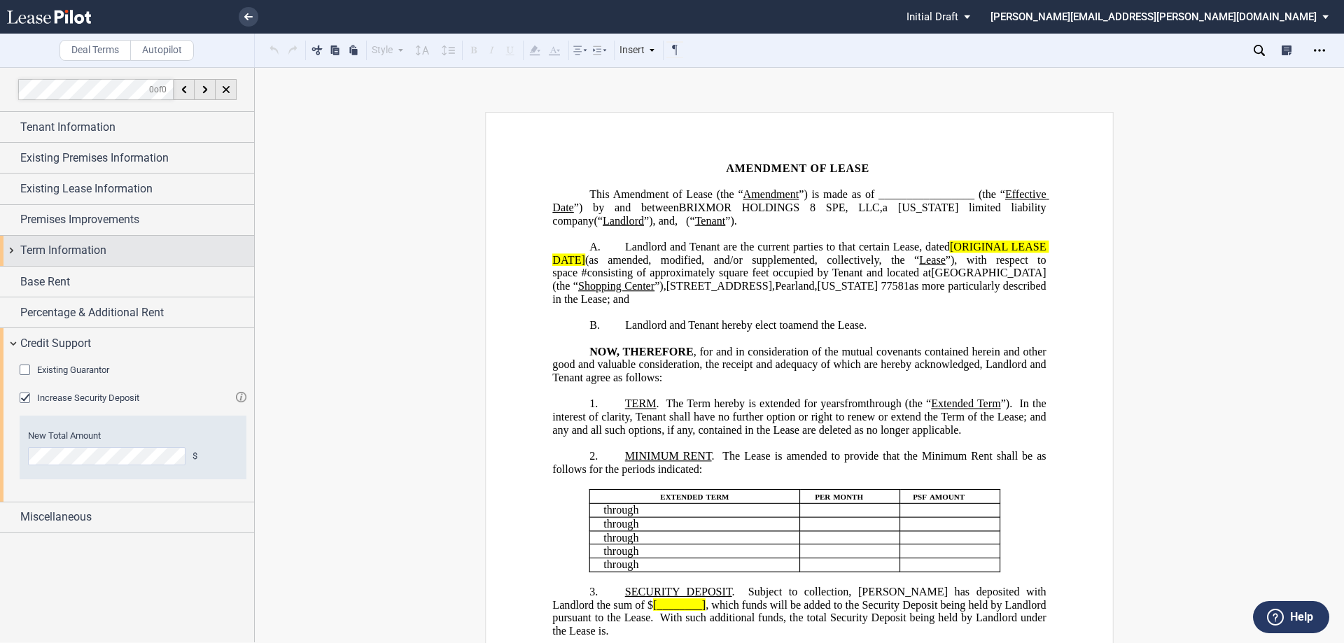
scroll to position [0, 0]
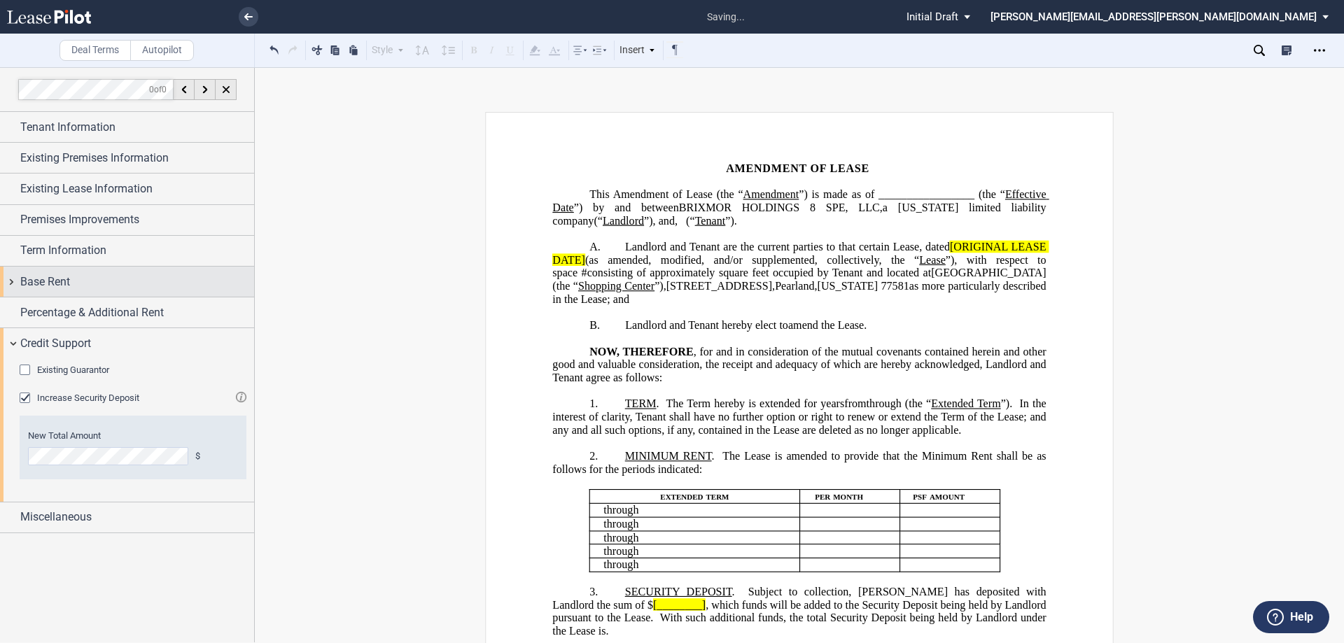
drag, startPoint x: 23, startPoint y: 370, endPoint x: 107, endPoint y: 290, distance: 115.9
click at [24, 369] on div "Existing Guarantor" at bounding box center [27, 372] width 14 height 14
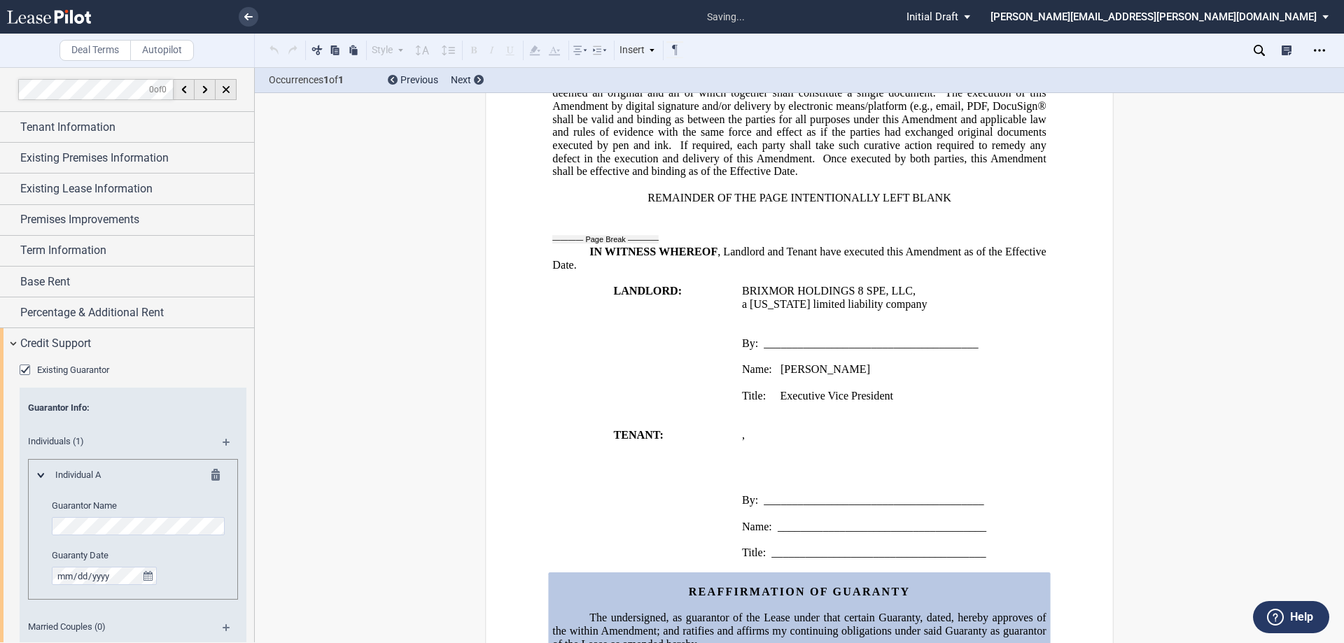
scroll to position [1180, 0]
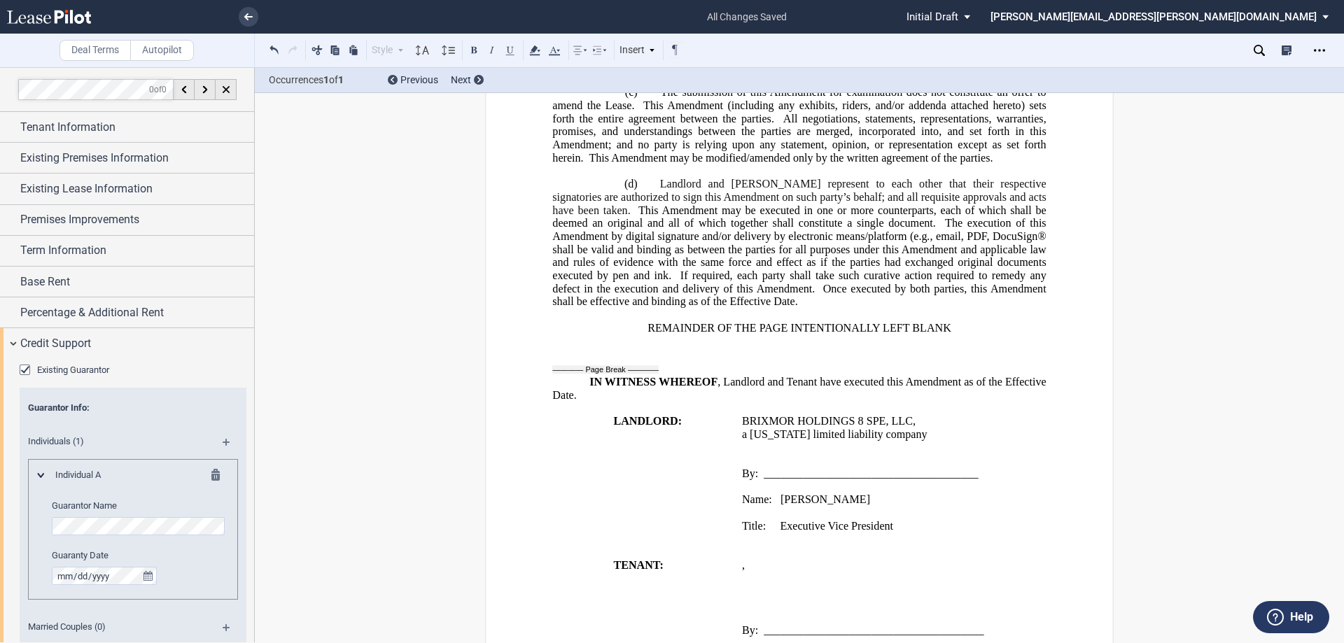
click at [671, 265] on span ", email, PDF, DocuSign® shall be valid and binding as between the parties for a…" at bounding box center [800, 256] width 496 height 52
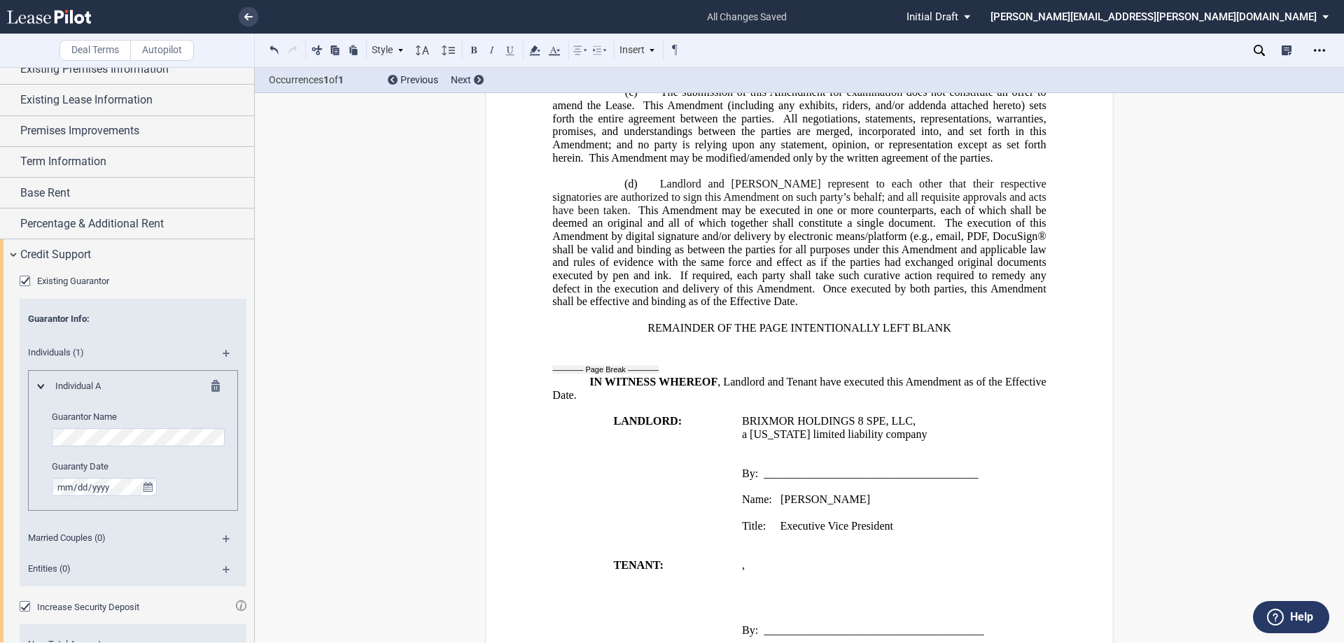
scroll to position [188, 0]
